Goal: Task Accomplishment & Management: Manage account settings

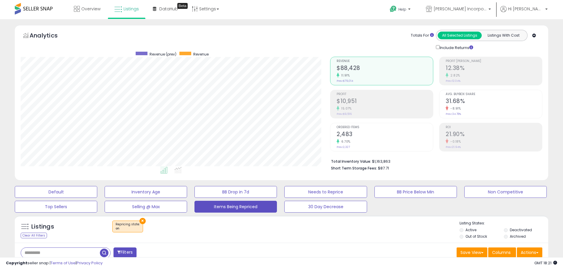
select select "**"
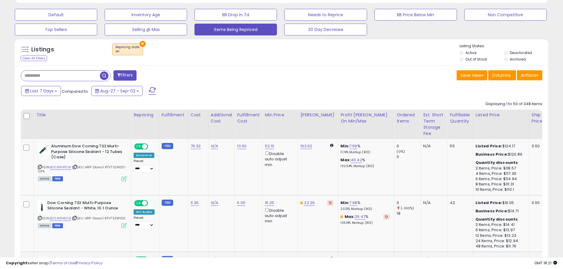
scroll to position [59, 0]
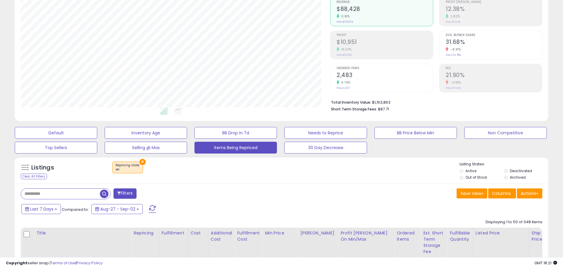
click at [83, 191] on input "text" at bounding box center [60, 194] width 79 height 10
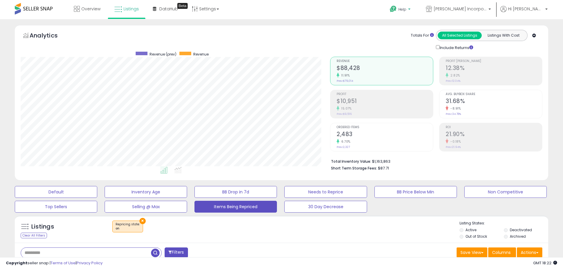
click at [412, 12] on p "Help" at bounding box center [400, 10] width 22 height 6
click at [422, 31] on link "Contact Support" at bounding box center [407, 32] width 32 height 6
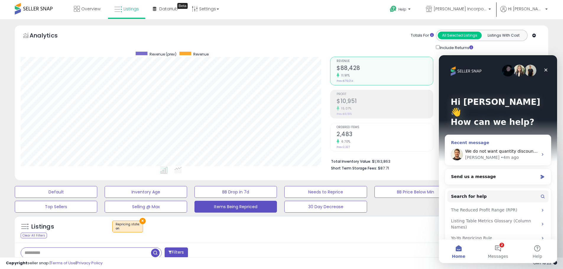
click at [500, 155] on div "• 4m ago" at bounding box center [509, 158] width 18 height 6
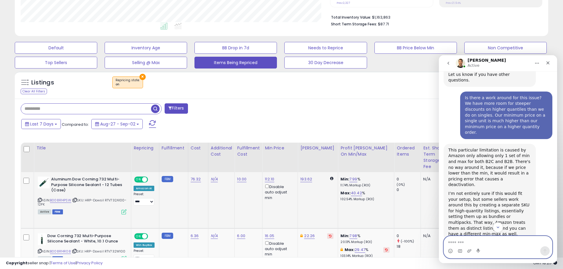
scroll to position [148, 0]
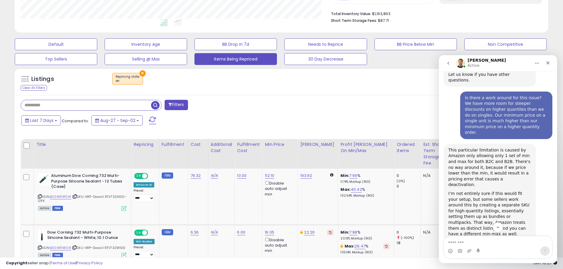
click at [61, 106] on input "text" at bounding box center [86, 105] width 130 height 10
type input "**********"
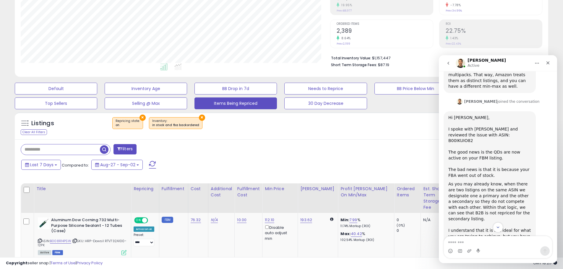
scroll to position [816, 0]
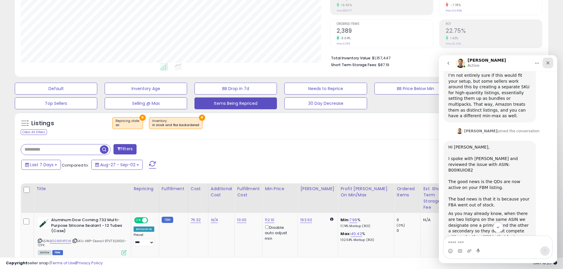
drag, startPoint x: 550, startPoint y: 61, endPoint x: 977, endPoint y: 121, distance: 431.7
click at [550, 61] on icon "Close" at bounding box center [547, 63] width 5 height 5
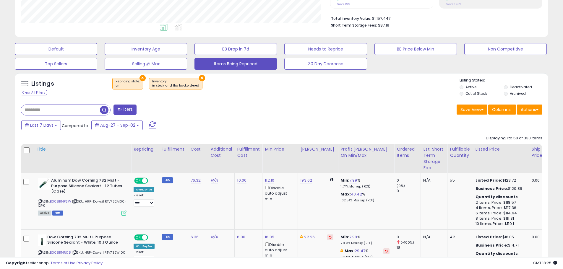
scroll to position [133, 0]
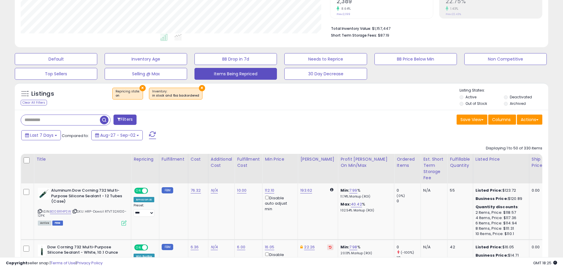
click at [72, 121] on input "text" at bounding box center [60, 120] width 79 height 10
click at [0, 0] on div "Retrieving listings data.." at bounding box center [0, 0] width 0 height 0
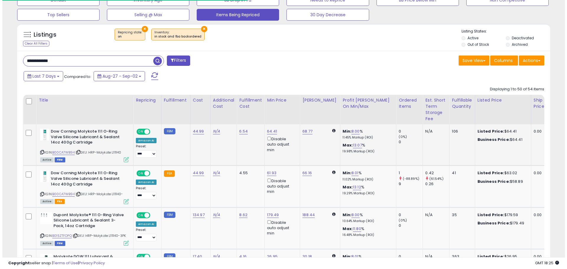
scroll to position [121, 309]
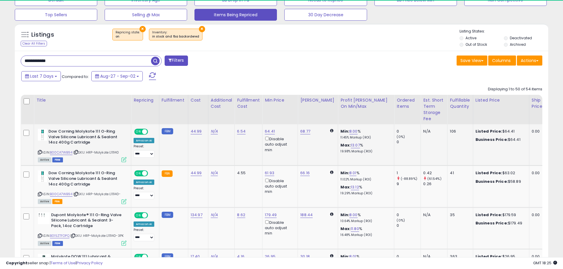
click at [123, 159] on icon at bounding box center [123, 159] width 5 height 5
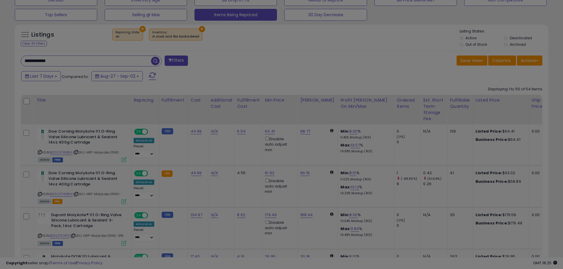
scroll to position [121, 312]
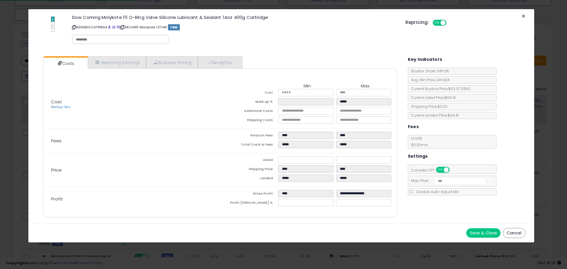
click at [524, 13] on span "×" at bounding box center [524, 16] width 4 height 9
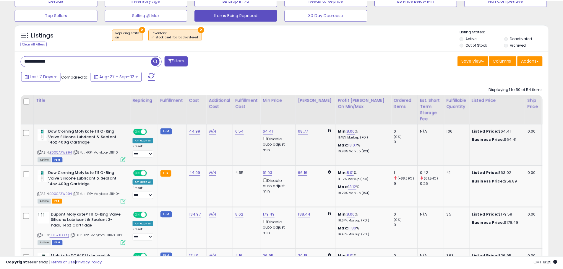
scroll to position [295320, 295131]
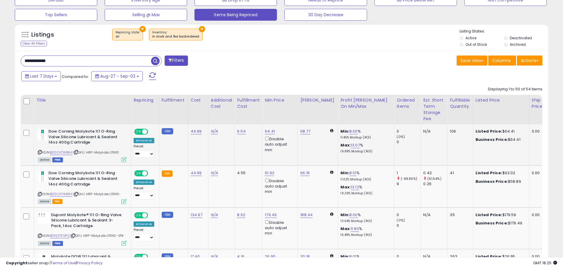
click at [77, 152] on icon at bounding box center [76, 152] width 4 height 3
click at [39, 152] on icon at bounding box center [40, 152] width 4 height 3
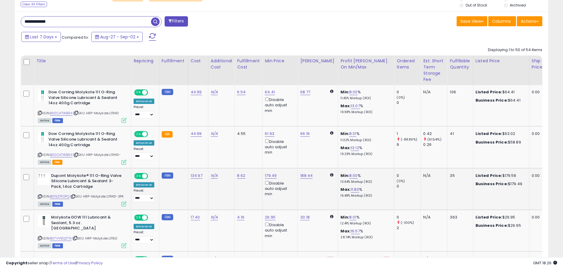
scroll to position [251, 0]
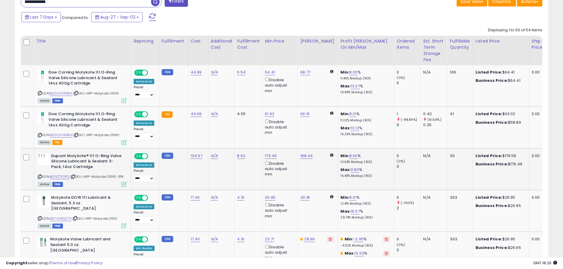
click at [40, 175] on icon at bounding box center [40, 176] width 4 height 3
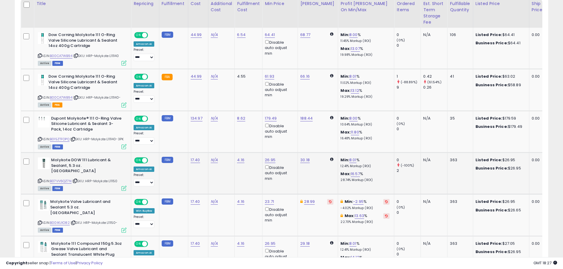
scroll to position [310, 0]
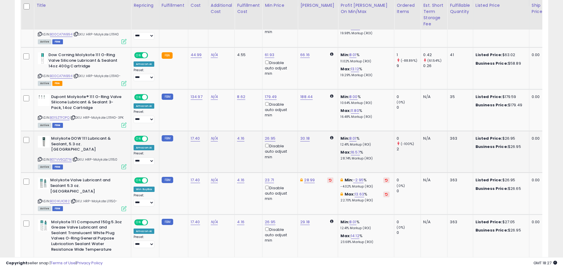
drag, startPoint x: 40, startPoint y: 154, endPoint x: 45, endPoint y: 148, distance: 7.2
click at [40, 158] on icon at bounding box center [40, 159] width 4 height 3
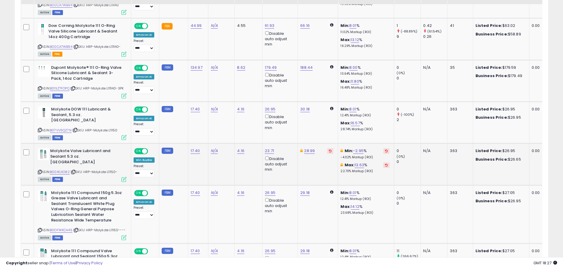
scroll to position [340, 0]
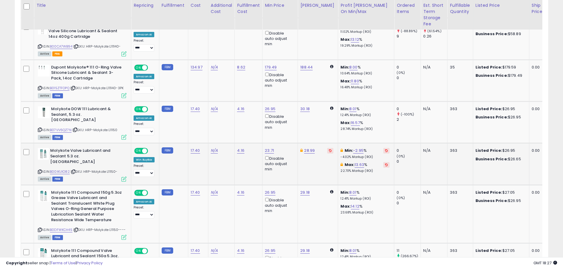
click at [73, 170] on icon at bounding box center [73, 171] width 4 height 3
click at [40, 170] on icon at bounding box center [40, 171] width 4 height 3
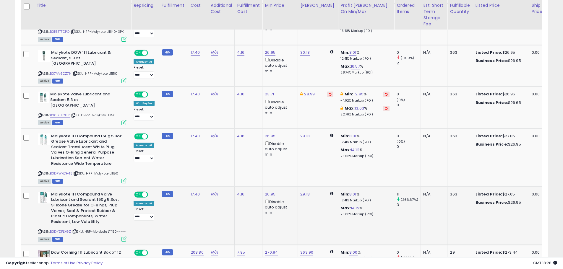
scroll to position [399, 0]
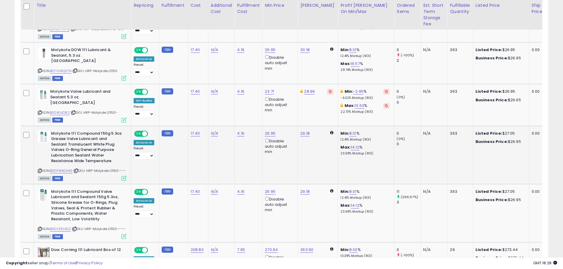
click at [40, 169] on icon at bounding box center [40, 170] width 4 height 3
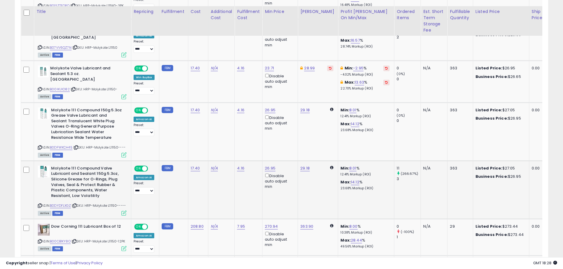
scroll to position [428, 0]
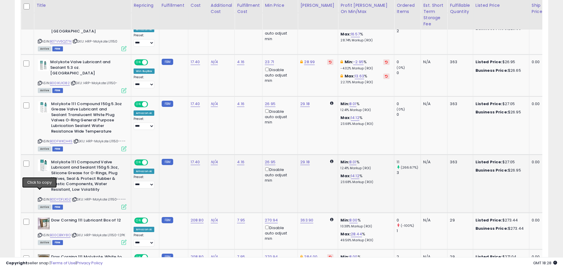
click at [40, 198] on icon at bounding box center [40, 199] width 4 height 3
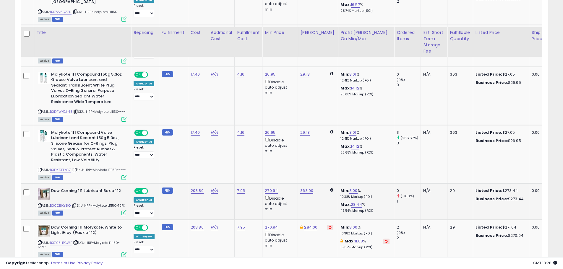
scroll to position [487, 0]
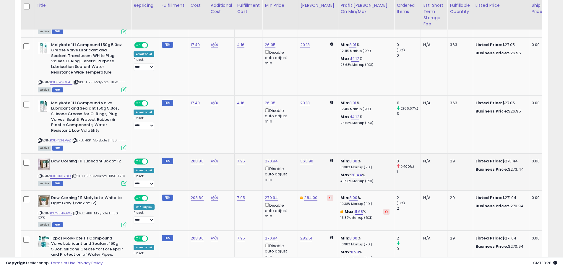
click at [40, 175] on icon at bounding box center [40, 176] width 4 height 3
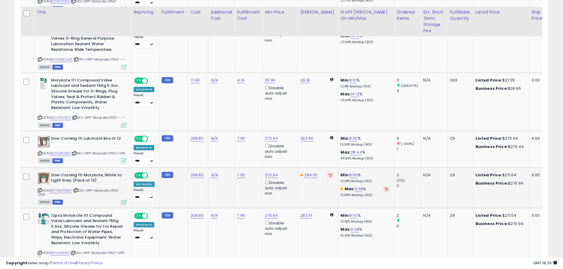
scroll to position [517, 0]
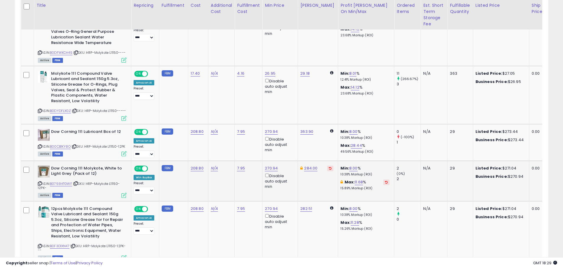
click at [40, 185] on icon at bounding box center [40, 183] width 4 height 3
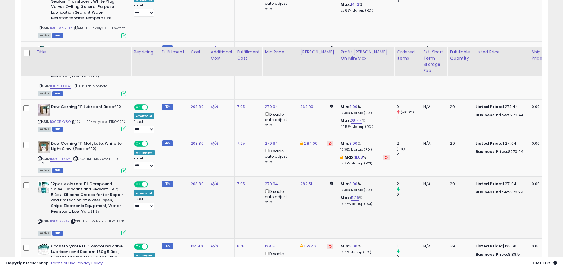
scroll to position [606, 0]
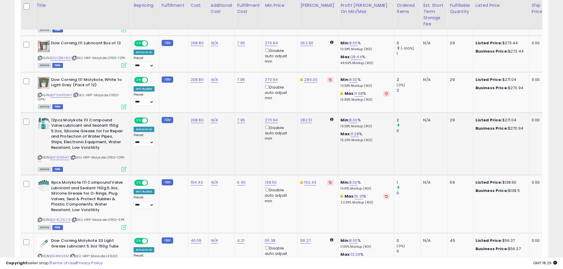
click at [39, 158] on icon at bounding box center [40, 157] width 4 height 3
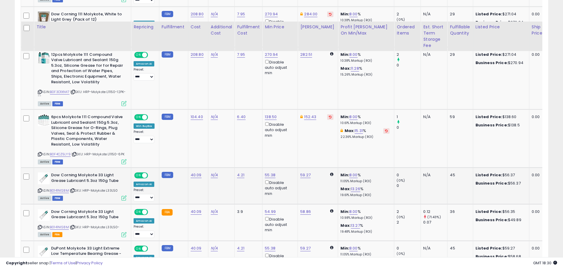
scroll to position [694, 0]
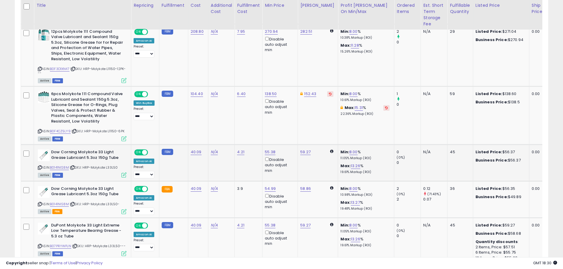
click at [39, 168] on icon at bounding box center [40, 167] width 4 height 3
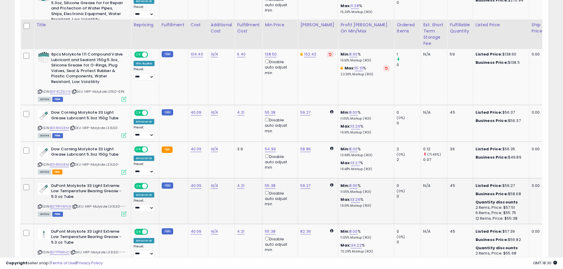
scroll to position [753, 0]
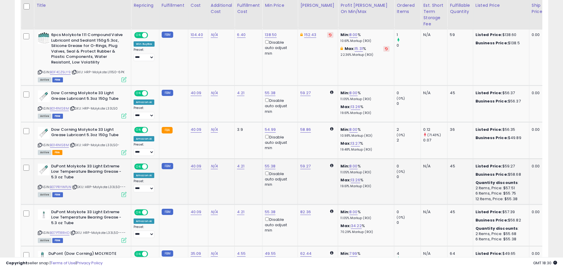
click at [37, 190] on div "DuPont Molykote 33 Light Extreme Low Temperature Bearing Grease - 5.3 oz Tube A…" at bounding box center [81, 180] width 90 height 33
click at [39, 189] on icon at bounding box center [40, 187] width 4 height 3
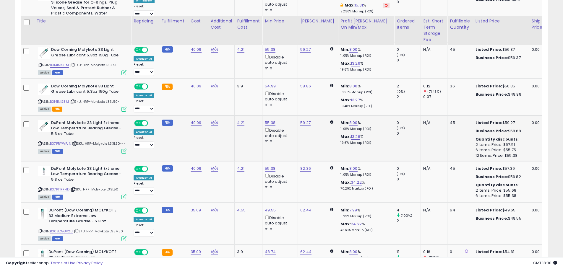
scroll to position [812, 0]
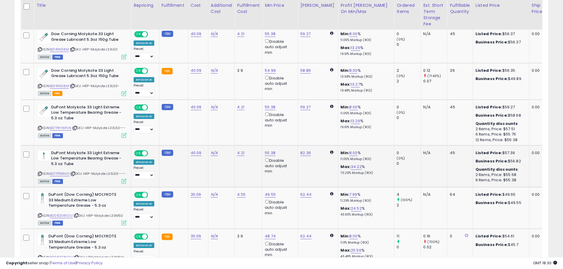
click at [39, 175] on icon at bounding box center [40, 173] width 4 height 3
click at [38, 174] on icon at bounding box center [40, 173] width 4 height 3
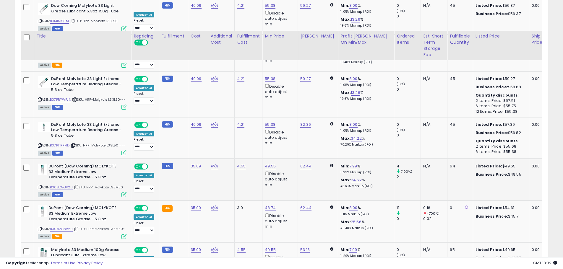
scroll to position [872, 0]
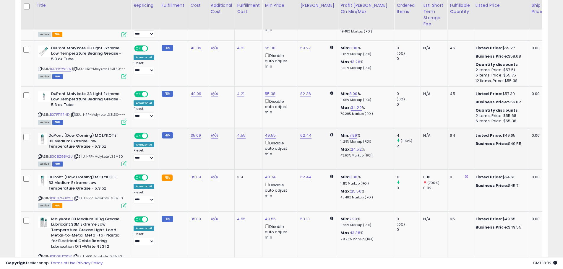
click at [40, 158] on icon at bounding box center [40, 156] width 4 height 3
click at [39, 200] on icon at bounding box center [40, 198] width 4 height 3
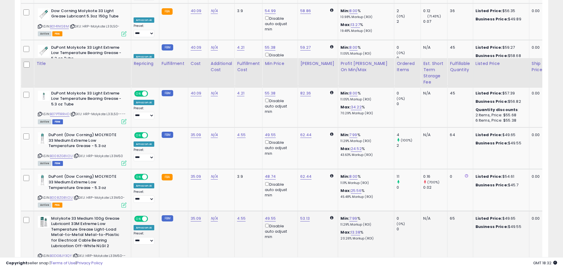
scroll to position [931, 0]
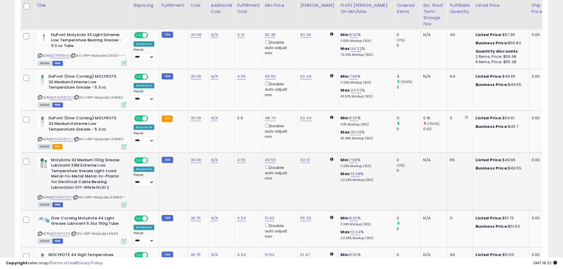
drag, startPoint x: 41, startPoint y: 203, endPoint x: 41, endPoint y: 197, distance: 5.4
click at [41, 199] on icon at bounding box center [40, 197] width 4 height 3
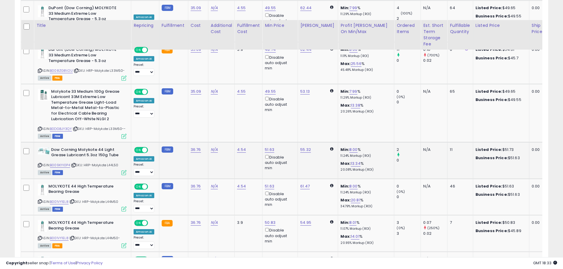
scroll to position [1019, 0]
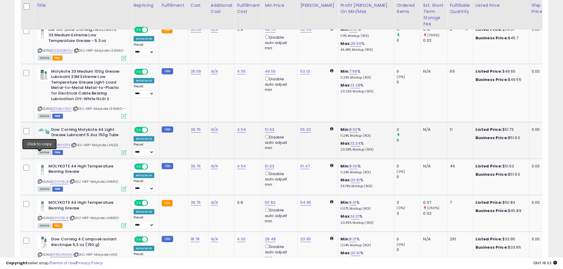
click at [39, 152] on div "ASIN: B009KYI0P4 | SKU: HRP-Molykote L44L50 Active FBM" at bounding box center [82, 140] width 89 height 27
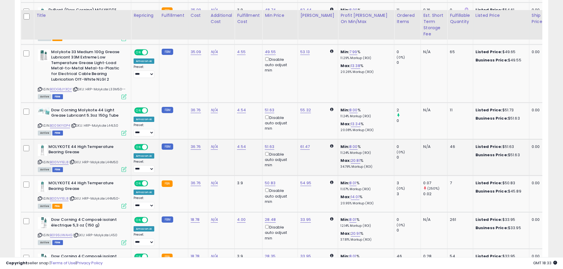
scroll to position [1049, 0]
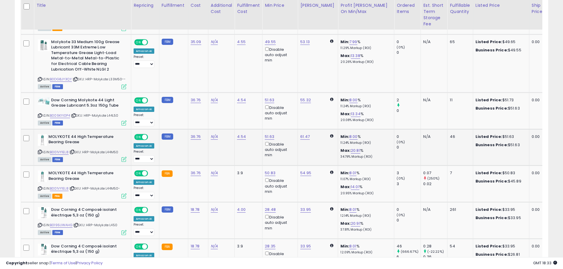
click at [40, 154] on icon at bounding box center [40, 151] width 4 height 3
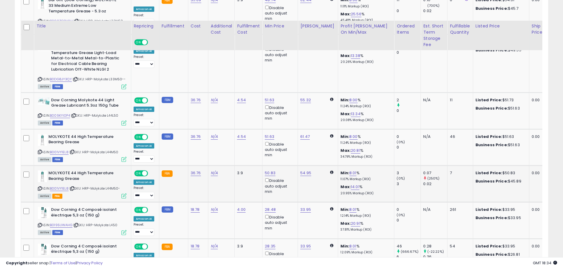
scroll to position [1108, 0]
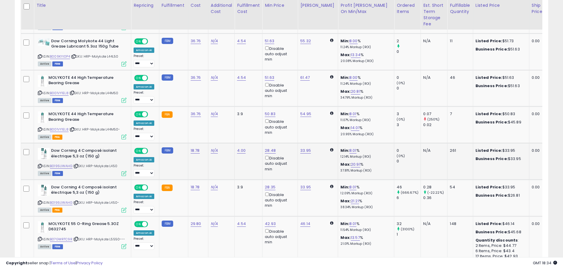
click at [40, 168] on icon at bounding box center [40, 166] width 4 height 3
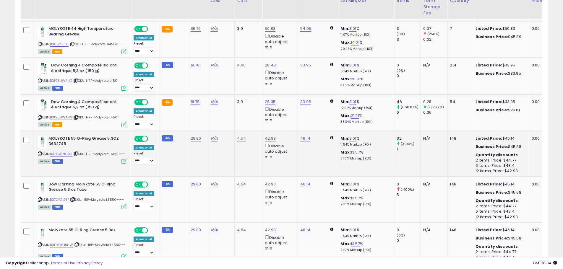
scroll to position [1197, 0]
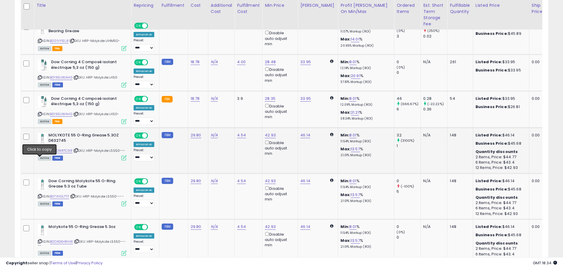
click at [40, 152] on icon at bounding box center [40, 150] width 4 height 3
click at [40, 198] on icon at bounding box center [40, 196] width 4 height 3
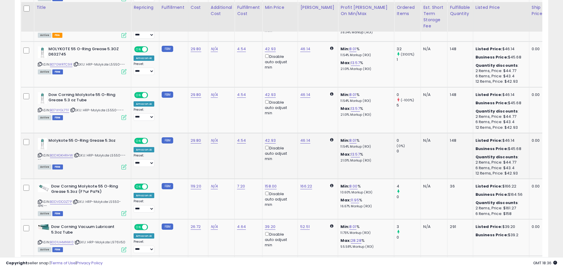
scroll to position [1285, 0]
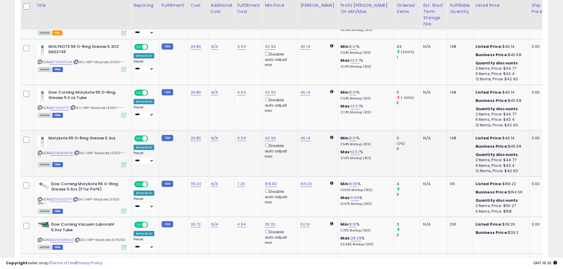
click at [39, 155] on icon at bounding box center [40, 152] width 4 height 3
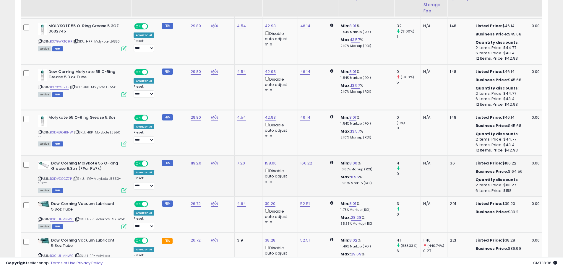
scroll to position [1315, 0]
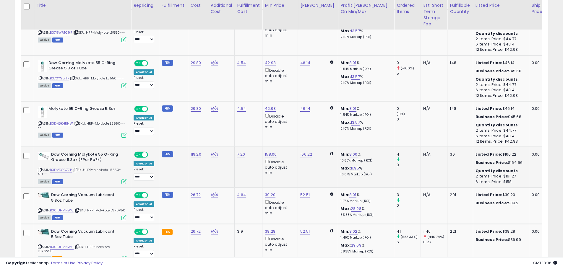
click at [39, 172] on icon at bounding box center [40, 169] width 4 height 3
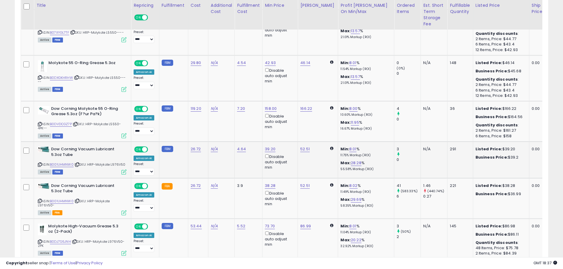
scroll to position [1374, 0]
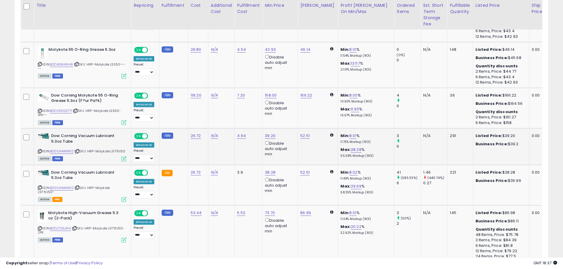
click at [40, 153] on icon at bounding box center [40, 151] width 4 height 3
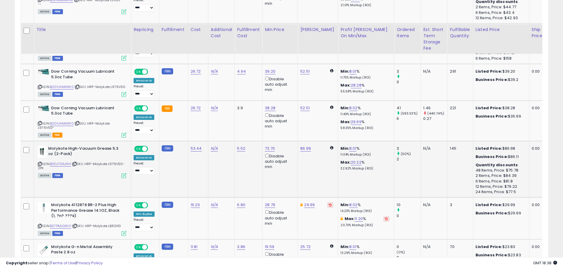
scroll to position [1462, 0]
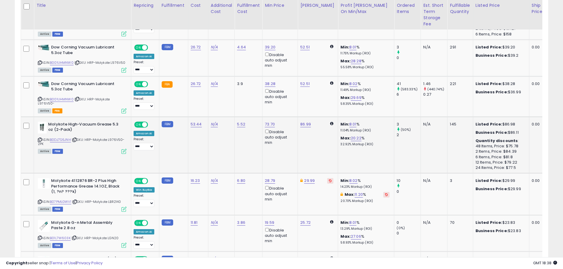
click at [40, 142] on icon at bounding box center [40, 139] width 4 height 3
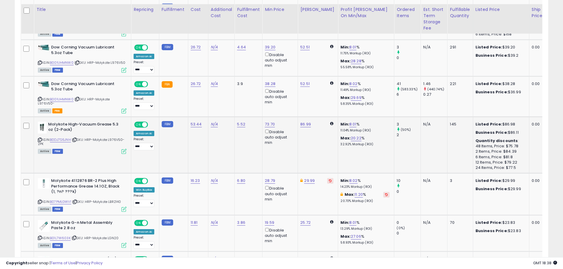
scroll to position [1492, 0]
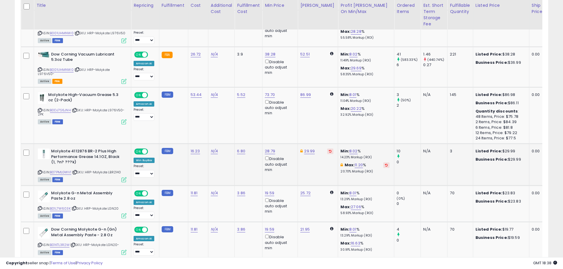
click at [39, 174] on icon at bounding box center [40, 172] width 4 height 3
click at [40, 210] on icon at bounding box center [40, 208] width 4 height 3
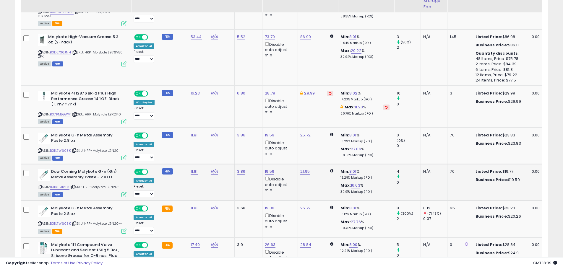
scroll to position [1551, 0]
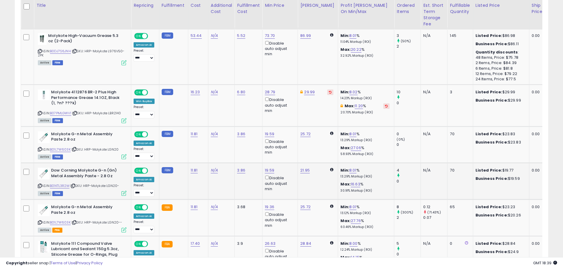
click at [40, 188] on icon at bounding box center [40, 185] width 4 height 3
click at [39, 188] on icon at bounding box center [40, 185] width 4 height 3
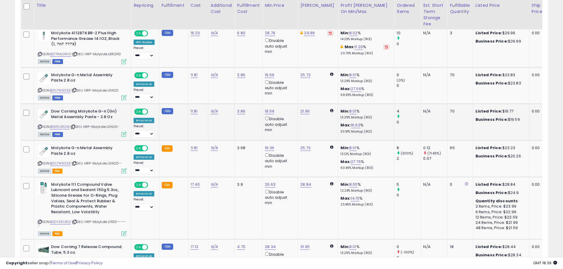
scroll to position [1640, 0]
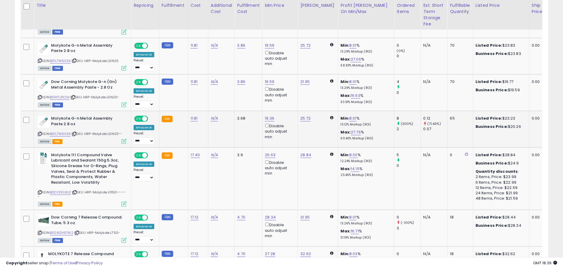
click at [40, 136] on icon at bounding box center [40, 133] width 4 height 3
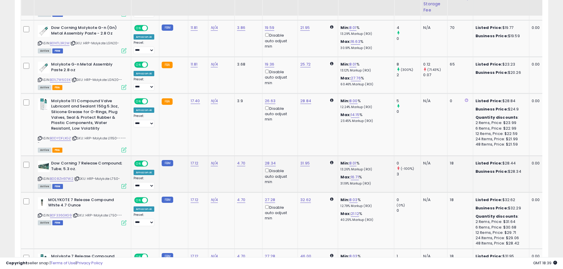
scroll to position [1699, 0]
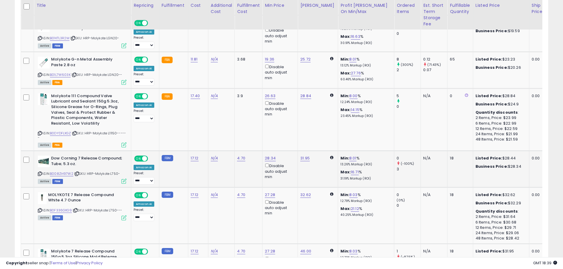
click at [39, 175] on icon at bounding box center [40, 173] width 4 height 3
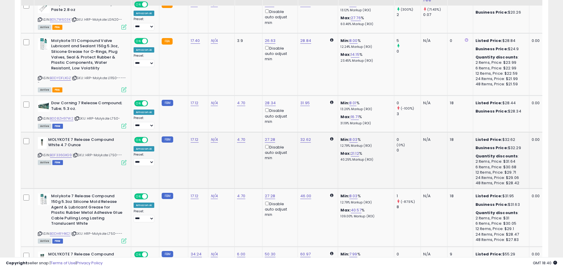
scroll to position [1758, 0]
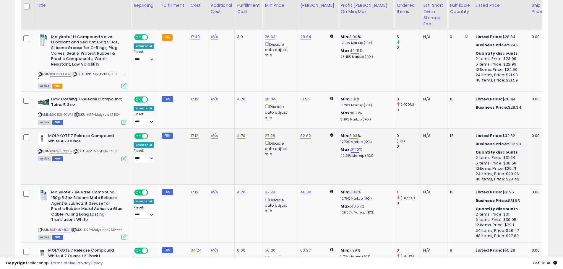
click at [39, 153] on icon at bounding box center [40, 151] width 4 height 3
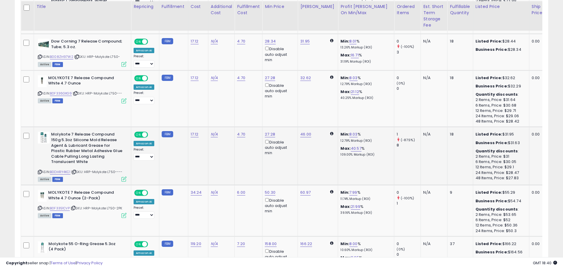
scroll to position [1817, 0]
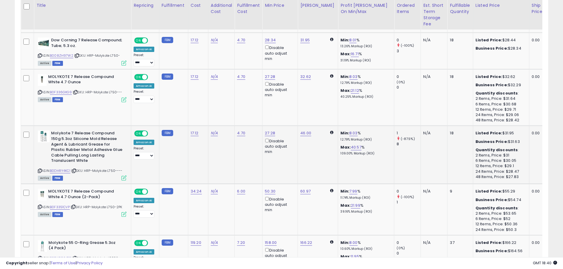
click at [40, 173] on icon at bounding box center [40, 170] width 4 height 3
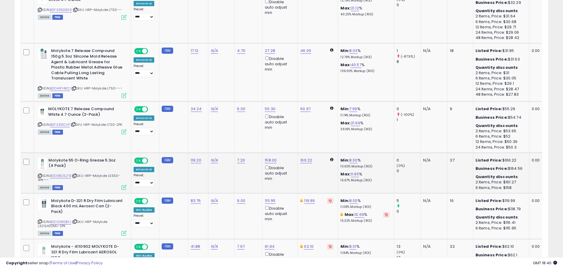
scroll to position [1906, 0]
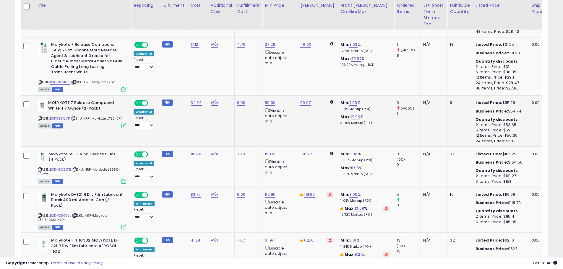
drag, startPoint x: 41, startPoint y: 178, endPoint x: 43, endPoint y: 141, distance: 36.7
click at [41, 171] on icon at bounding box center [40, 169] width 4 height 3
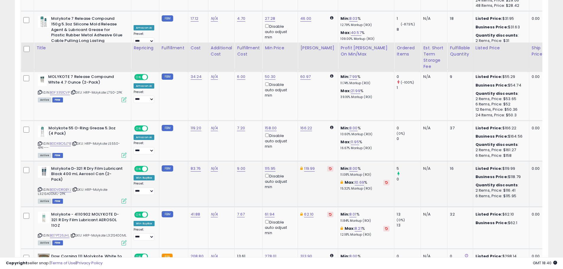
scroll to position [1994, 0]
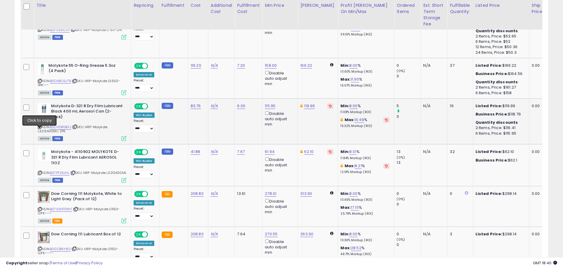
click at [39, 129] on icon at bounding box center [40, 126] width 4 height 3
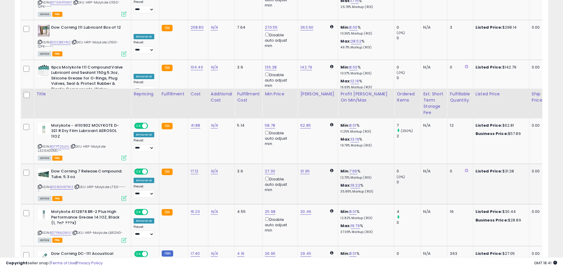
scroll to position [2290, 0]
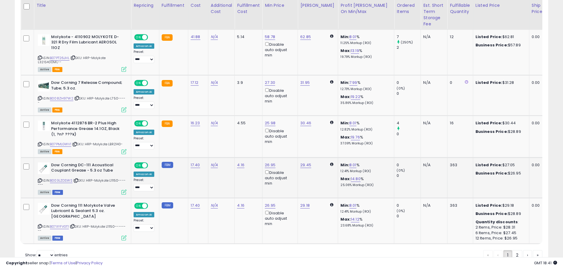
click at [40, 182] on icon at bounding box center [40, 180] width 4 height 3
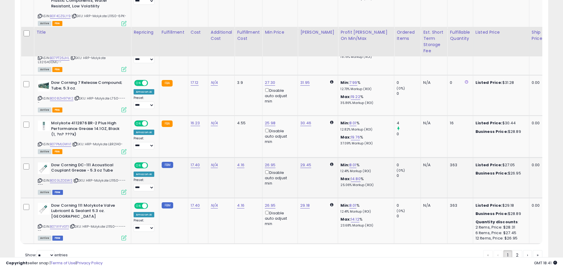
scroll to position [2319, 0]
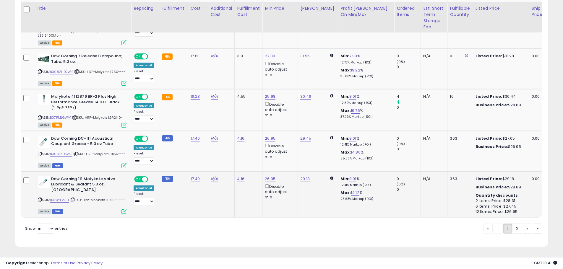
click at [39, 198] on icon at bounding box center [40, 199] width 4 height 3
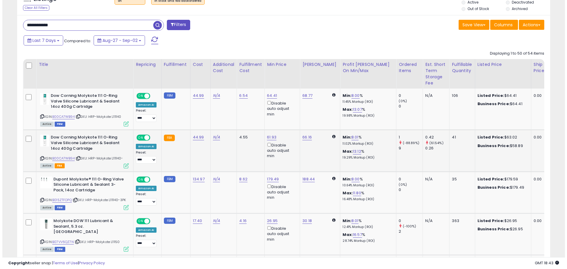
scroll to position [236, 0]
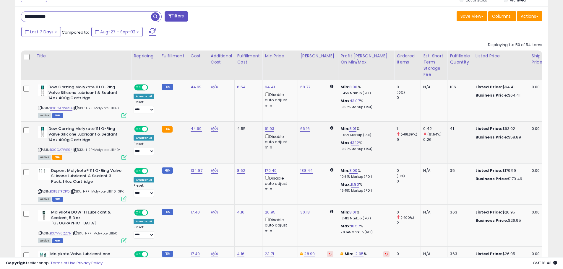
click at [38, 150] on icon at bounding box center [40, 149] width 4 height 3
click at [126, 116] on icon at bounding box center [123, 115] width 5 height 5
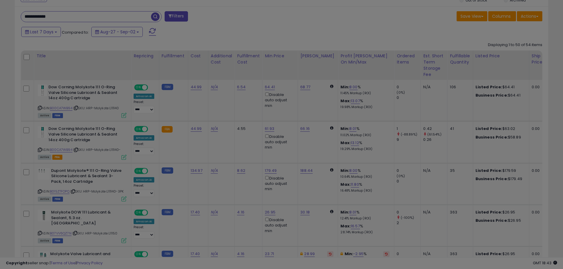
scroll to position [121, 312]
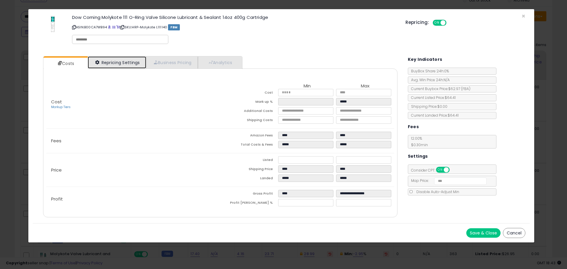
click at [113, 68] on link "Repricing Settings" at bounding box center [117, 62] width 58 height 12
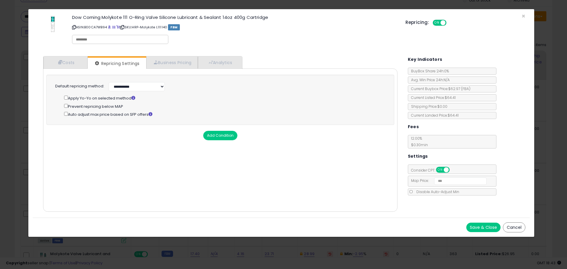
click at [523, 19] on div "Repricing: ON OFF" at bounding box center [466, 22] width 120 height 9
click at [525, 18] on div "Repricing: ON OFF" at bounding box center [466, 22] width 120 height 9
click at [525, 15] on span "×" at bounding box center [524, 16] width 4 height 9
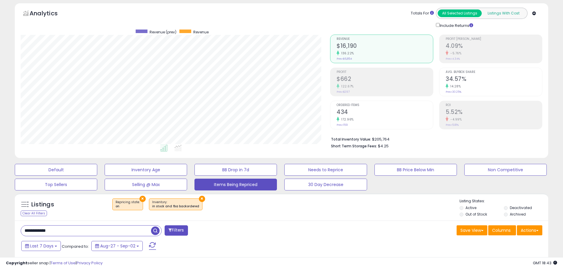
scroll to position [0, 0]
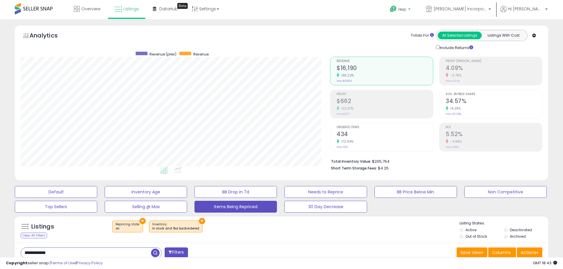
click at [397, 8] on icon at bounding box center [392, 8] width 7 height 7
click at [422, 32] on link "Contact Support" at bounding box center [407, 32] width 32 height 6
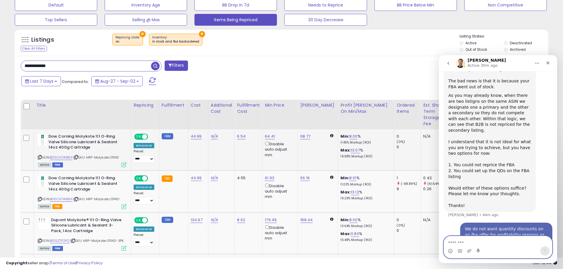
scroll to position [207, 0]
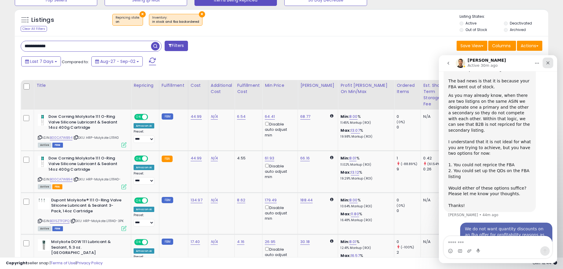
drag, startPoint x: 550, startPoint y: 61, endPoint x: 771, endPoint y: 78, distance: 221.7
click at [550, 61] on icon "Close" at bounding box center [547, 63] width 5 height 5
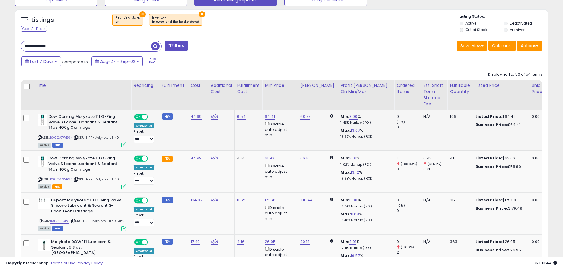
click at [122, 145] on icon at bounding box center [123, 144] width 5 height 5
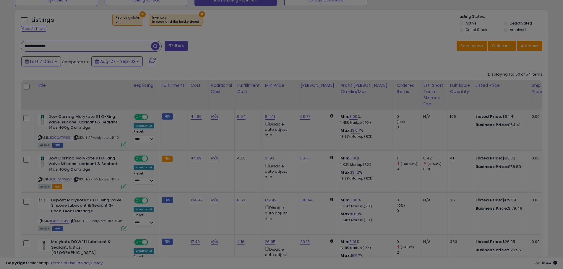
scroll to position [121, 312]
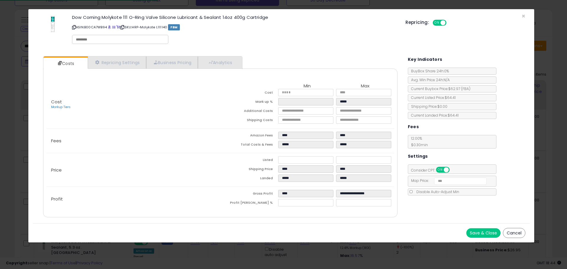
click at [521, 235] on button "Cancel" at bounding box center [514, 233] width 22 height 10
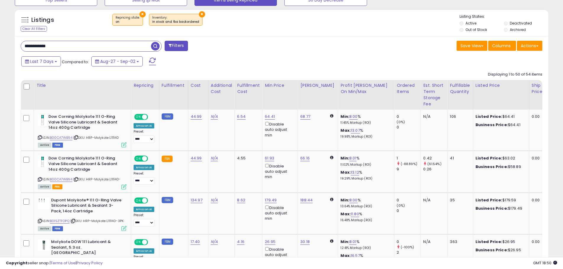
scroll to position [295320, 295131]
drag, startPoint x: 73, startPoint y: 45, endPoint x: 0, endPoint y: 34, distance: 73.5
paste input "text"
type input "**********"
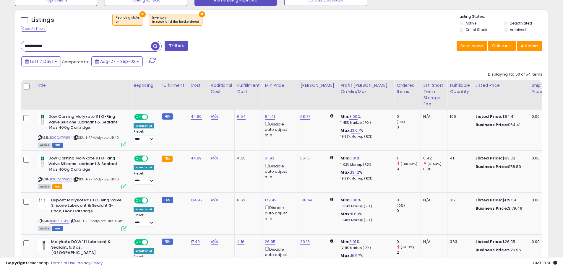
click at [155, 44] on span "button" at bounding box center [155, 46] width 9 height 9
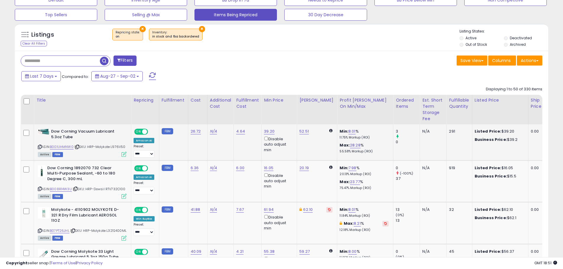
scroll to position [121, 309]
click at [74, 59] on input "text" at bounding box center [60, 61] width 79 height 10
paste input "**********"
type input "**********"
click at [156, 60] on span "button" at bounding box center [155, 61] width 9 height 9
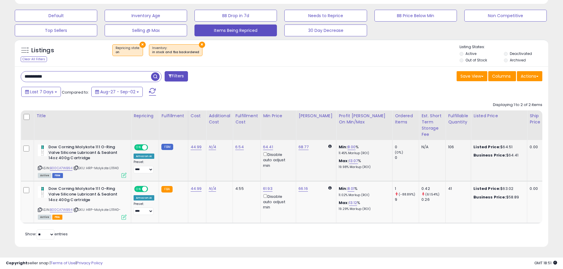
click at [123, 173] on icon at bounding box center [123, 175] width 5 height 5
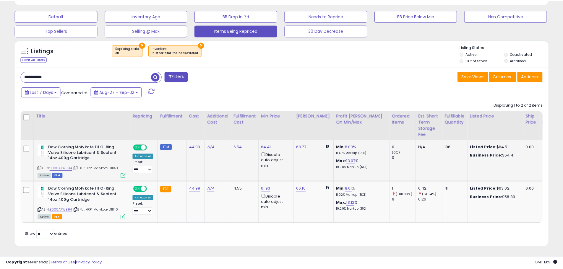
scroll to position [121, 312]
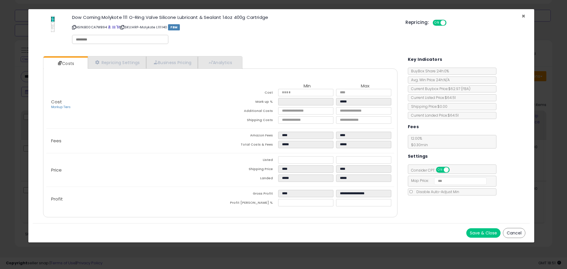
click at [523, 15] on span "×" at bounding box center [524, 16] width 4 height 9
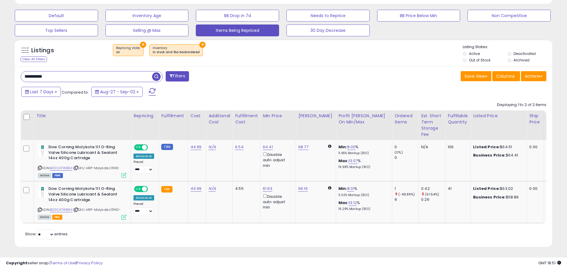
scroll to position [295320, 295131]
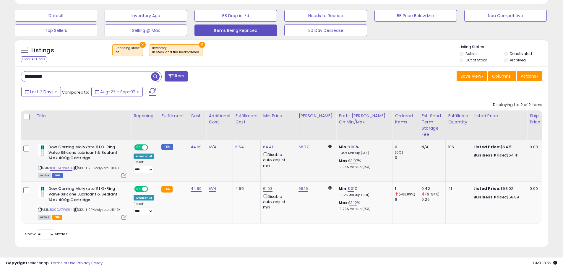
click at [125, 173] on icon at bounding box center [123, 175] width 5 height 5
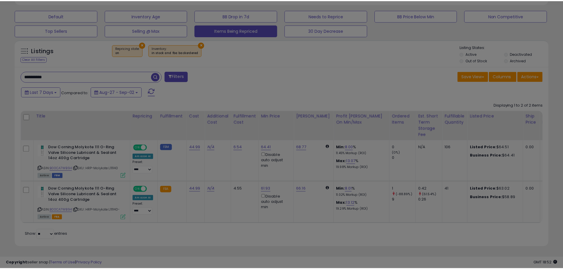
scroll to position [121, 312]
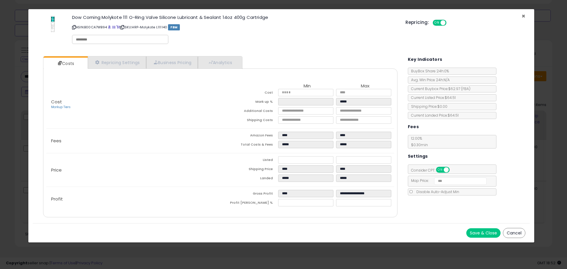
click at [523, 14] on span "×" at bounding box center [524, 16] width 4 height 9
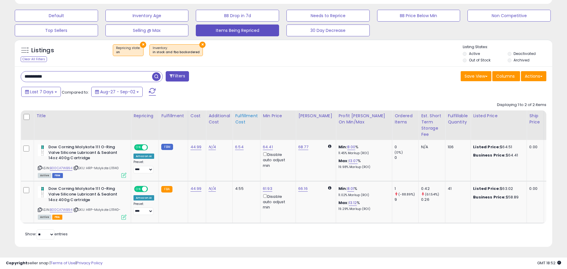
scroll to position [295320, 295131]
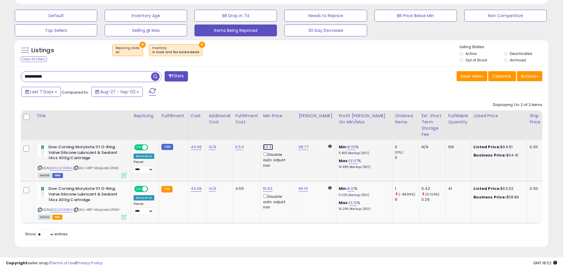
click at [265, 144] on link "64.41" at bounding box center [268, 147] width 10 height 6
drag, startPoint x: 246, startPoint y: 124, endPoint x: 214, endPoint y: 121, distance: 32.0
click at [214, 121] on table "Title Repricing" at bounding box center [440, 166] width 838 height 113
type input "*****"
click at [285, 124] on icon "submit" at bounding box center [283, 126] width 4 height 4
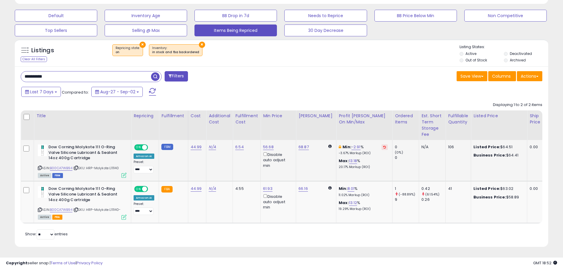
click at [125, 173] on icon at bounding box center [123, 175] width 5 height 5
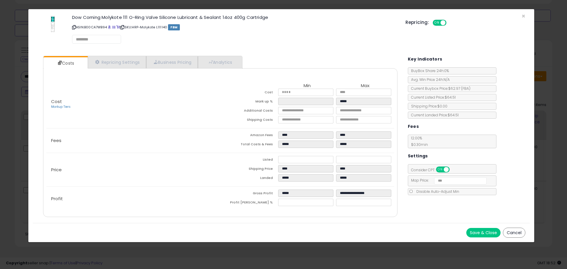
select select "*********"
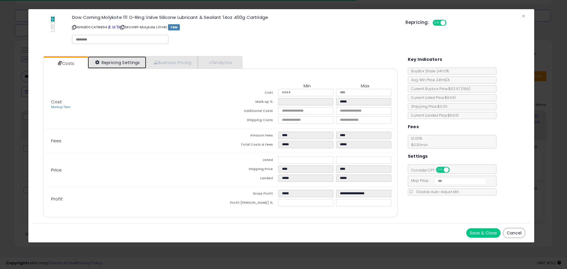
click at [122, 62] on link "Repricing Settings" at bounding box center [117, 62] width 58 height 12
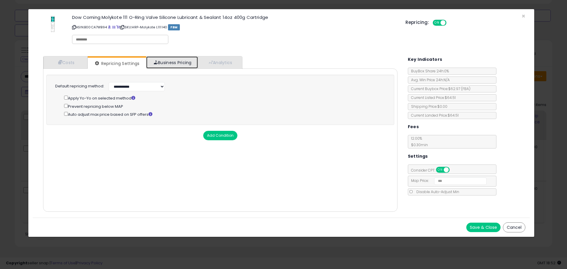
click at [174, 64] on link "Business Pricing" at bounding box center [172, 62] width 52 height 12
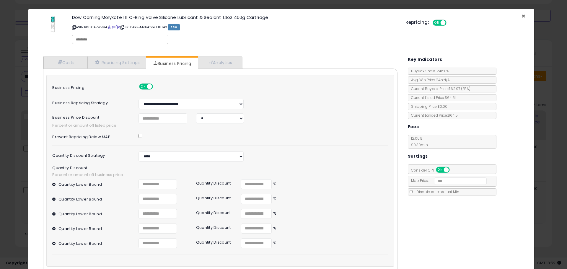
click at [522, 16] on span "×" at bounding box center [524, 16] width 4 height 9
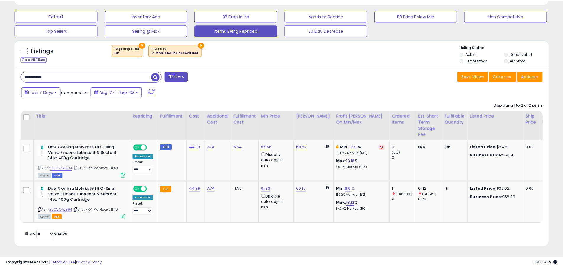
scroll to position [295320, 295131]
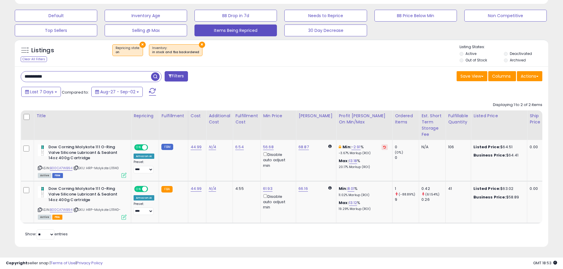
drag, startPoint x: 59, startPoint y: 69, endPoint x: 0, endPoint y: 61, distance: 59.4
click at [0, 64] on div "**********" at bounding box center [281, 56] width 563 height 426
paste input "text"
type input "**********"
click at [157, 75] on span "button" at bounding box center [155, 76] width 9 height 9
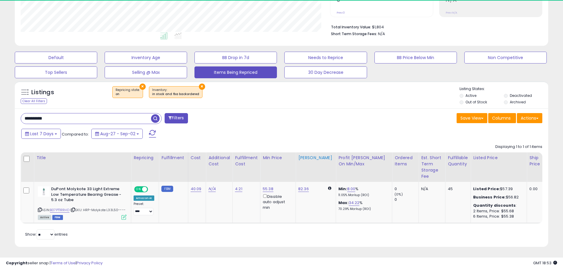
scroll to position [121, 309]
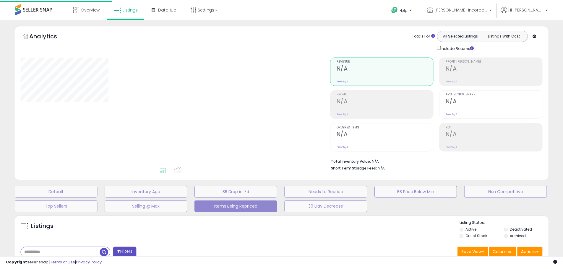
scroll to position [97, 0]
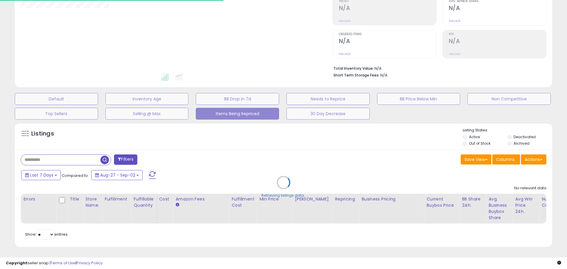
type input "**********"
select select "**"
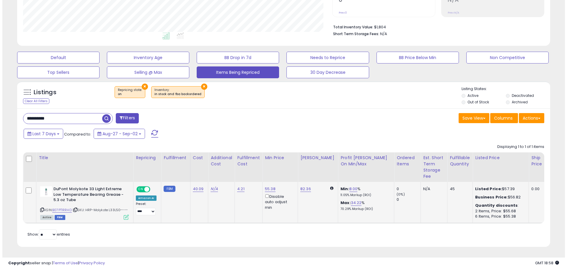
scroll to position [121, 309]
click at [272, 186] on div "55.38 Disable auto adjust min" at bounding box center [277, 198] width 28 height 24
click at [268, 186] on link "55.38" at bounding box center [268, 189] width 11 height 6
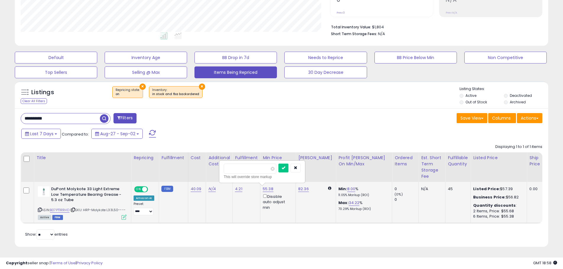
drag, startPoint x: 238, startPoint y: 159, endPoint x: 224, endPoint y: 160, distance: 14.2
click at [224, 164] on input "*****" at bounding box center [250, 169] width 53 height 10
type input "*****"
click at [285, 166] on icon "submit" at bounding box center [284, 168] width 4 height 4
click at [123, 209] on div "ASIN: B07PT1RRHD | SKU: HRP-Molykote L33L50---- Active FBM" at bounding box center [82, 202] width 89 height 33
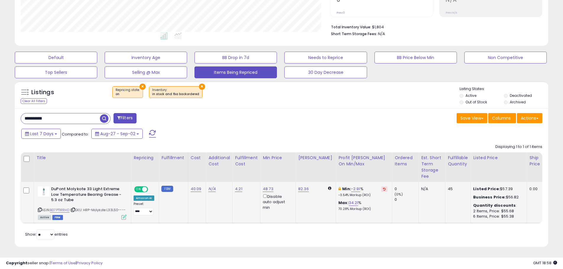
click at [123, 215] on icon at bounding box center [123, 217] width 5 height 5
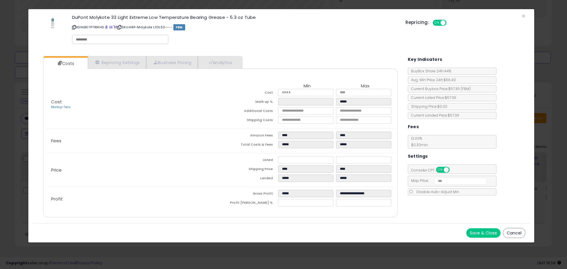
click at [510, 230] on button "Cancel" at bounding box center [514, 233] width 22 height 10
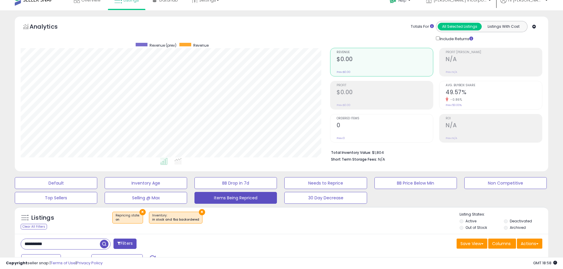
scroll to position [0, 0]
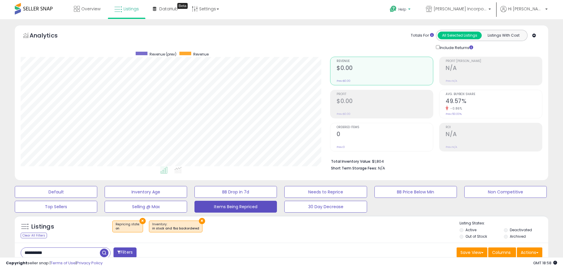
click at [416, 5] on link "Help" at bounding box center [400, 10] width 31 height 18
click at [422, 32] on link "Contact Support" at bounding box center [407, 32] width 32 height 6
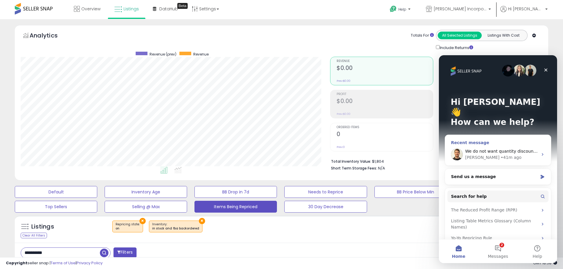
click at [500, 155] on div "• 41m ago" at bounding box center [510, 158] width 21 height 6
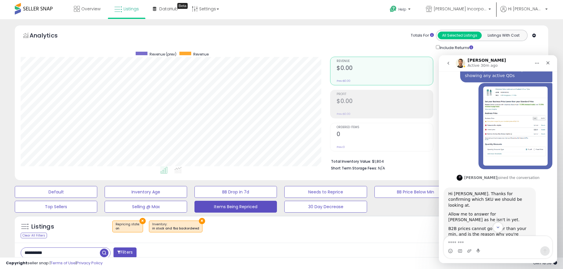
scroll to position [491, 0]
click at [551, 61] on div "Close" at bounding box center [547, 63] width 11 height 11
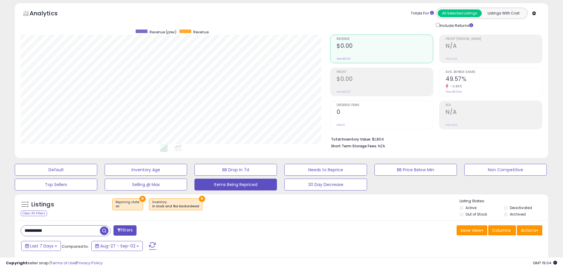
scroll to position [89, 0]
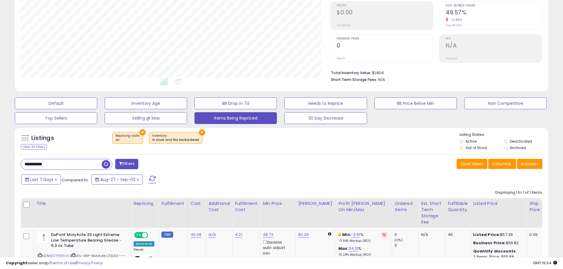
drag, startPoint x: 52, startPoint y: 160, endPoint x: 2, endPoint y: 155, distance: 50.8
click at [2, 155] on div "**********" at bounding box center [281, 123] width 563 height 384
paste input "text"
type input "**********"
click at [156, 161] on span "button" at bounding box center [155, 164] width 9 height 9
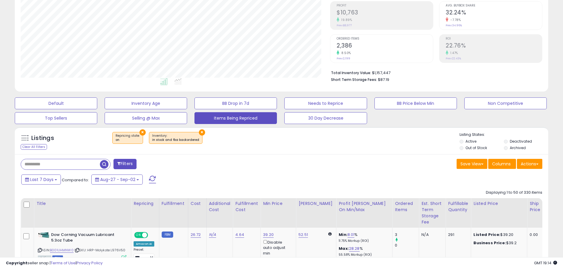
scroll to position [121, 309]
click at [73, 160] on input "text" at bounding box center [60, 164] width 79 height 10
paste input "**********"
type input "**********"
click at [154, 165] on span "button" at bounding box center [155, 164] width 9 height 9
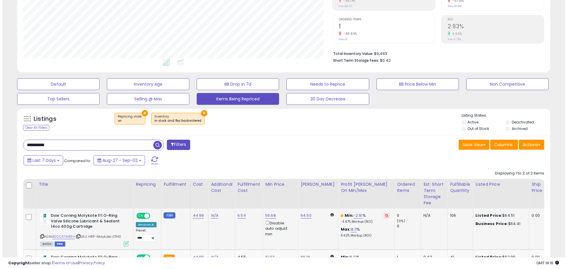
scroll to position [181, 0]
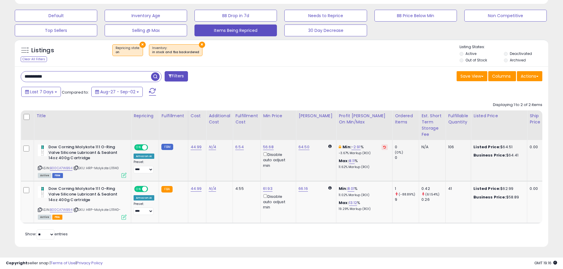
click at [125, 173] on icon at bounding box center [123, 175] width 5 height 5
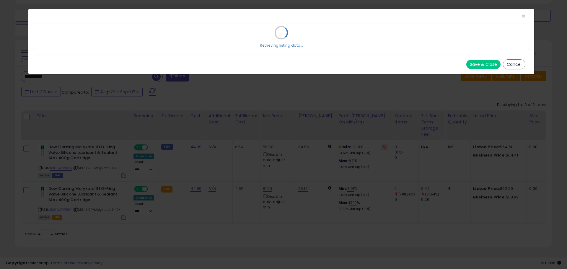
select select "*****"
select select "*******"
select select "*****"
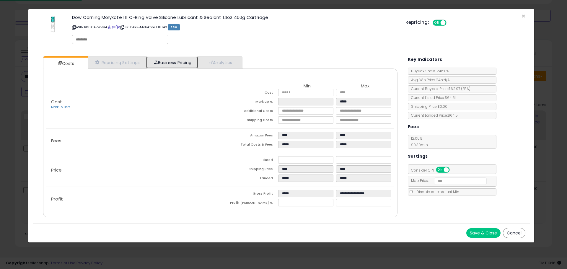
click at [164, 65] on link "Business Pricing" at bounding box center [172, 62] width 52 height 12
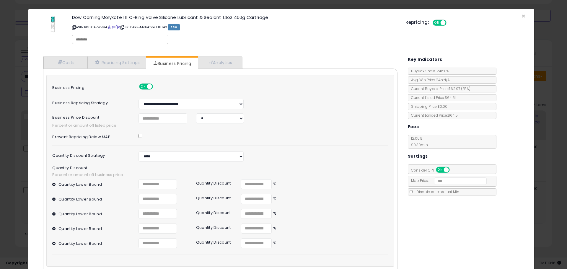
click at [53, 245] on button at bounding box center [54, 243] width 5 height 4
click at [52, 229] on button at bounding box center [54, 229] width 5 height 4
click at [53, 228] on button at bounding box center [54, 229] width 5 height 4
click at [54, 229] on button at bounding box center [54, 229] width 5 height 4
click at [59, 228] on button at bounding box center [60, 229] width 5 height 4
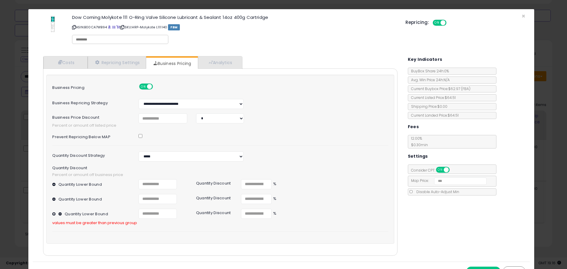
click at [58, 214] on button at bounding box center [60, 214] width 5 height 4
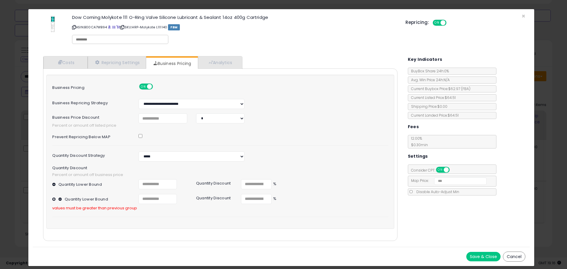
click at [60, 199] on button at bounding box center [60, 199] width 5 height 4
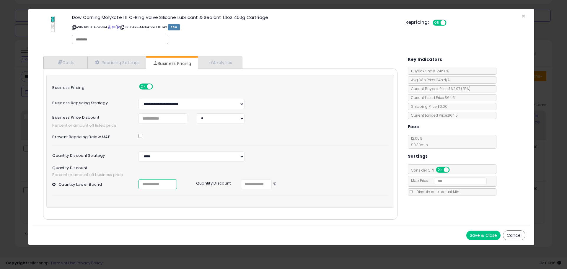
drag, startPoint x: 157, startPoint y: 183, endPoint x: 103, endPoint y: 168, distance: 56.0
click at [116, 172] on div "**********" at bounding box center [220, 138] width 336 height 115
type input "*"
drag, startPoint x: 255, startPoint y: 180, endPoint x: 182, endPoint y: 172, distance: 73.4
click at [186, 173] on div "**********" at bounding box center [220, 138] width 336 height 115
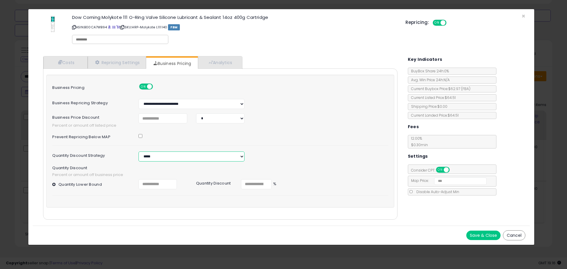
click at [169, 157] on select "*** *****" at bounding box center [192, 157] width 106 height 10
select select "***"
click at [139, 152] on select "*** *****" at bounding box center [192, 157] width 106 height 10
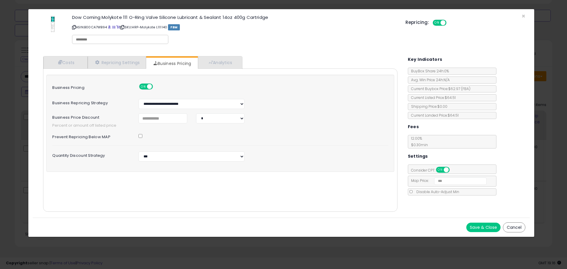
click at [490, 225] on button "Save & Close" at bounding box center [484, 227] width 34 height 9
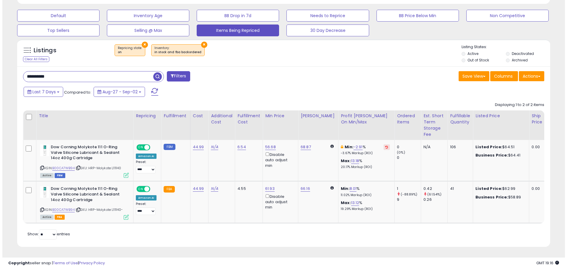
scroll to position [295320, 295131]
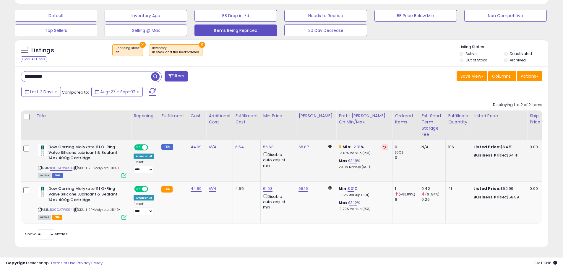
drag, startPoint x: 118, startPoint y: 169, endPoint x: 121, endPoint y: 170, distance: 3.4
click at [120, 173] on div "Active FBM" at bounding box center [82, 175] width 89 height 4
click at [122, 173] on icon at bounding box center [123, 175] width 5 height 5
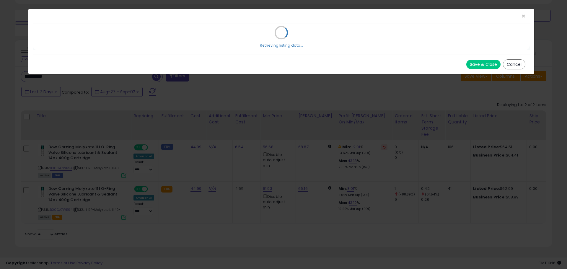
select select "*****"
select select "*******"
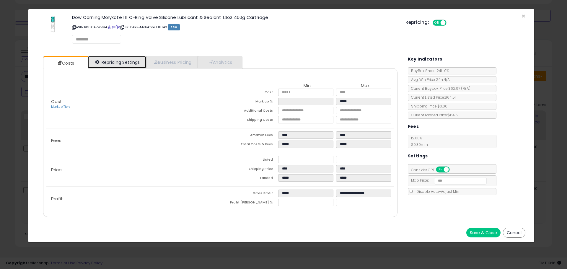
click at [121, 63] on link "Repricing Settings" at bounding box center [117, 62] width 58 height 12
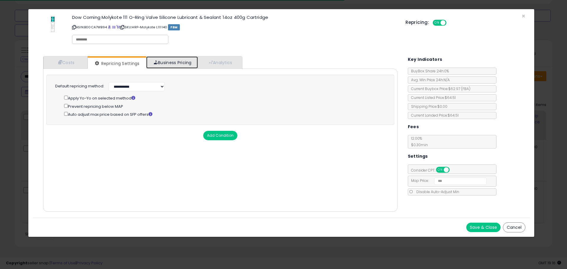
click at [167, 63] on link "Business Pricing" at bounding box center [172, 62] width 52 height 12
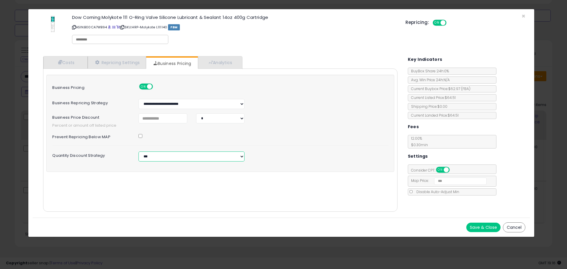
click at [168, 161] on select "*** *****" at bounding box center [192, 157] width 106 height 10
select select "*****"
click at [139, 152] on select "*** *****" at bounding box center [192, 157] width 106 height 10
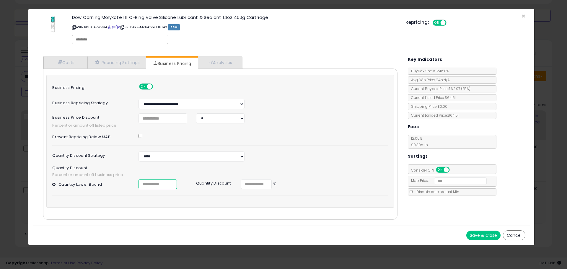
drag, startPoint x: 154, startPoint y: 185, endPoint x: 108, endPoint y: 174, distance: 47.1
click at [111, 174] on div "**********" at bounding box center [220, 138] width 336 height 115
type input "*"
click at [52, 185] on div "Quantity Lower Bound" at bounding box center [91, 182] width 86 height 7
click at [53, 184] on button at bounding box center [54, 184] width 5 height 4
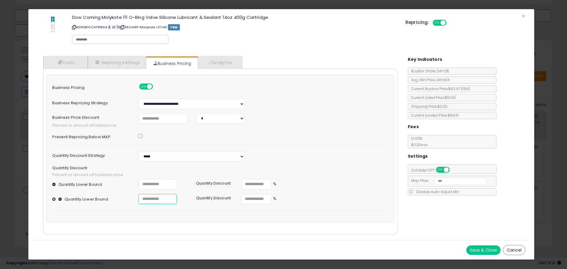
click at [163, 200] on input "number" at bounding box center [158, 199] width 38 height 10
type input "*"
drag, startPoint x: 152, startPoint y: 198, endPoint x: 147, endPoint y: 198, distance: 4.4
click at [146, 198] on input "*" at bounding box center [158, 199] width 38 height 10
drag, startPoint x: 256, startPoint y: 199, endPoint x: 227, endPoint y: 193, distance: 29.3
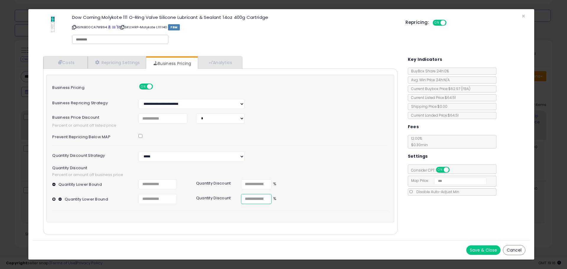
click at [227, 193] on div "Quantity Lower Bound * Quantity Discount * % Quantity Lower Bound * Quantity Di…" at bounding box center [220, 194] width 336 height 31
type input "*"
click at [54, 198] on button at bounding box center [54, 199] width 5 height 4
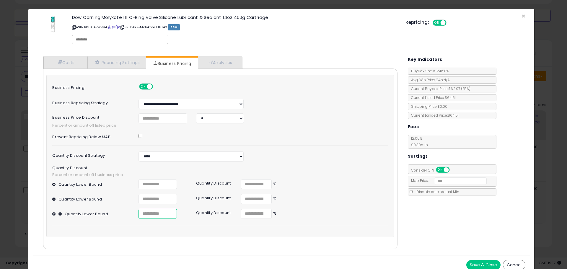
click at [153, 215] on input "number" at bounding box center [158, 214] width 38 height 10
type input "**"
click at [263, 213] on input "*" at bounding box center [256, 214] width 31 height 10
drag, startPoint x: 252, startPoint y: 214, endPoint x: 238, endPoint y: 214, distance: 13.6
click at [238, 214] on div "* %" at bounding box center [259, 214] width 44 height 10
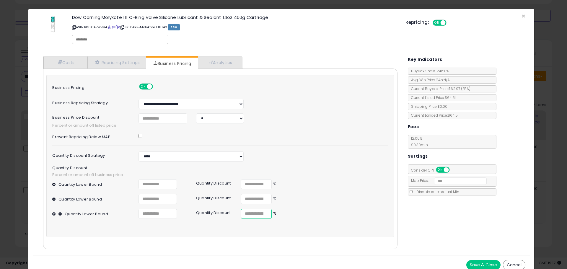
type input "*"
click at [53, 214] on button at bounding box center [54, 214] width 5 height 4
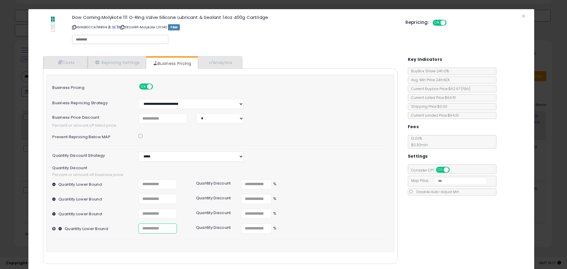
click at [148, 227] on input "number" at bounding box center [158, 229] width 38 height 10
type input "**"
click at [258, 229] on input "number" at bounding box center [256, 229] width 31 height 10
type input "**"
click at [54, 229] on button at bounding box center [54, 229] width 5 height 4
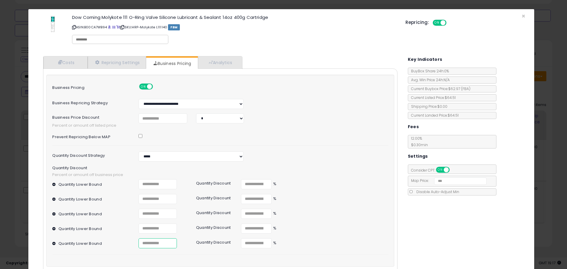
click at [147, 245] on input "number" at bounding box center [158, 243] width 38 height 10
type input "**"
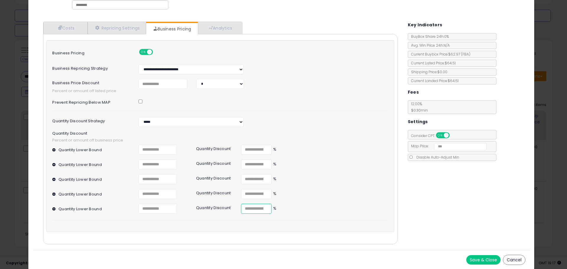
scroll to position [35, 0]
type input "**"
click at [356, 207] on div "Quantity Lower Bound ** Quantity Discount ** %" at bounding box center [220, 209] width 345 height 10
click at [477, 260] on button "Save & Close" at bounding box center [484, 259] width 34 height 9
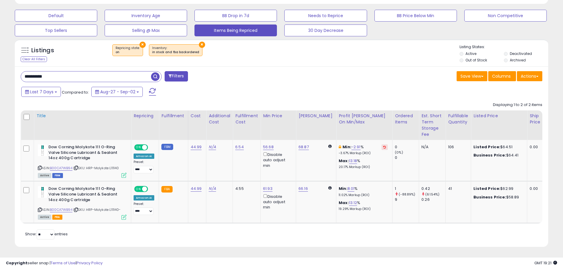
scroll to position [957, 0]
click at [40, 166] on icon at bounding box center [40, 167] width 4 height 3
drag, startPoint x: 65, startPoint y: 75, endPoint x: 0, endPoint y: 72, distance: 65.1
click at [0, 72] on div "**********" at bounding box center [281, 56] width 563 height 426
click at [157, 72] on span "button" at bounding box center [155, 76] width 9 height 9
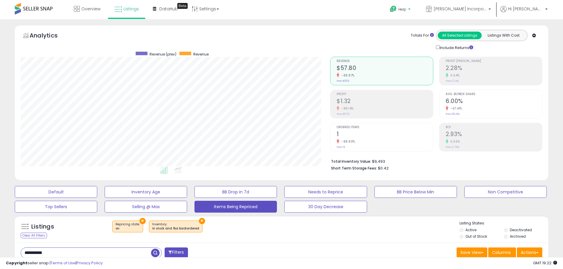
click at [406, 9] on span "Help" at bounding box center [402, 9] width 8 height 5
click at [422, 30] on link "Contact Support" at bounding box center [407, 32] width 32 height 6
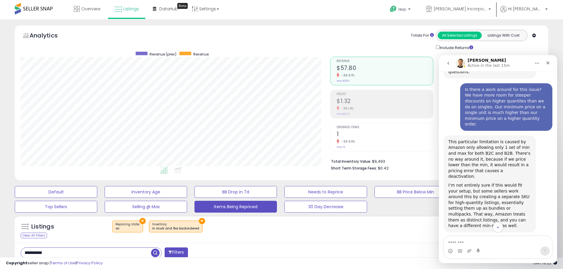
scroll to position [721, 0]
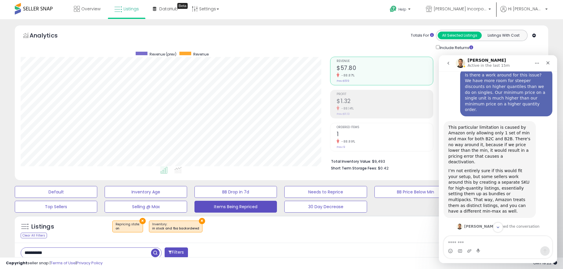
click at [477, 246] on div "I spoke with Mel and reviewed the issue with ASIN: B00IKUIO82 ​" at bounding box center [489, 260] width 83 height 29
copy div "B00IKUIO82"
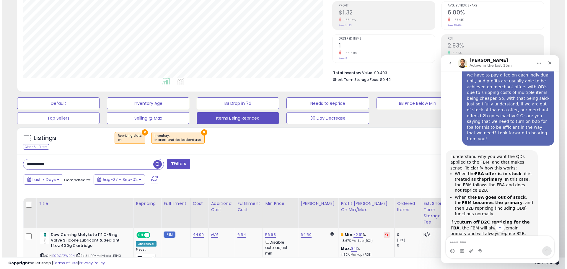
scroll to position [1102, 0]
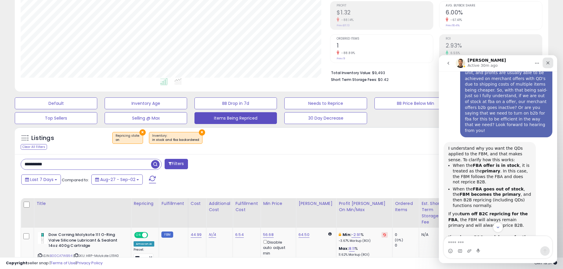
drag, startPoint x: 547, startPoint y: 66, endPoint x: 985, endPoint y: 122, distance: 441.6
click at [547, 66] on div "Close" at bounding box center [547, 63] width 11 height 11
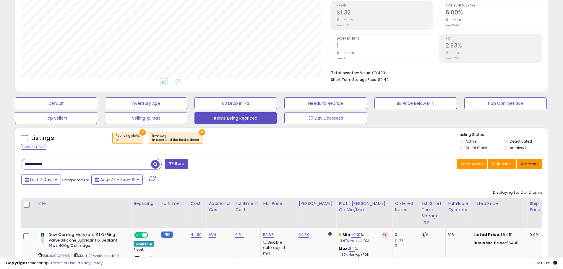
click at [523, 161] on button "Actions" at bounding box center [529, 164] width 25 height 10
drag, startPoint x: 92, startPoint y: 163, endPoint x: 0, endPoint y: 155, distance: 92.0
click at [0, 155] on div "**********" at bounding box center [281, 144] width 563 height 426
type input "**********"
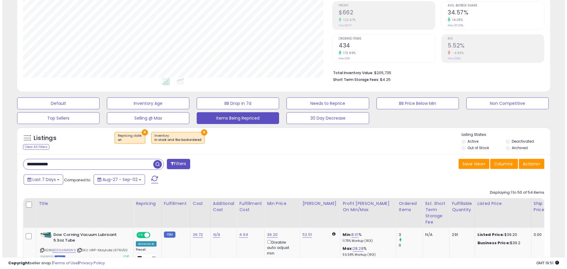
scroll to position [121, 309]
click at [529, 166] on button "Actions" at bounding box center [529, 164] width 25 height 10
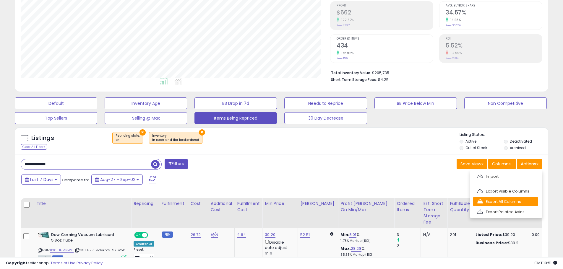
click at [494, 197] on link "Export All Columns" at bounding box center [505, 201] width 65 height 9
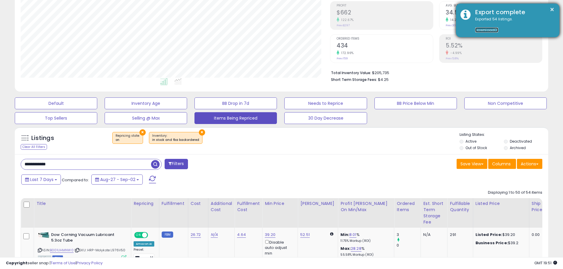
click at [482, 29] on link "Download" at bounding box center [486, 29] width 23 height 5
click at [495, 23] on div "Exported 54 listings. Download" at bounding box center [513, 25] width 84 height 17
click at [483, 27] on div "Exported 54 listings. Download" at bounding box center [513, 25] width 84 height 17
click at [485, 27] on link "Download" at bounding box center [486, 29] width 23 height 5
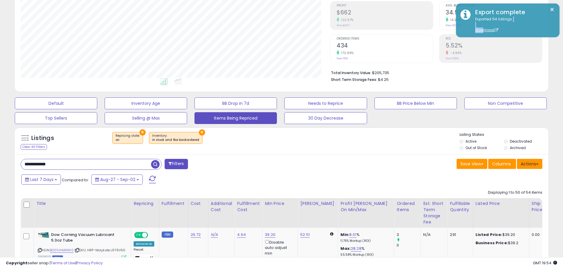
click at [532, 161] on button "Actions" at bounding box center [529, 164] width 25 height 10
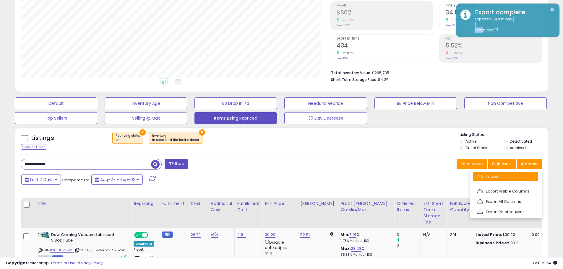
click at [495, 179] on link "Import" at bounding box center [505, 176] width 65 height 9
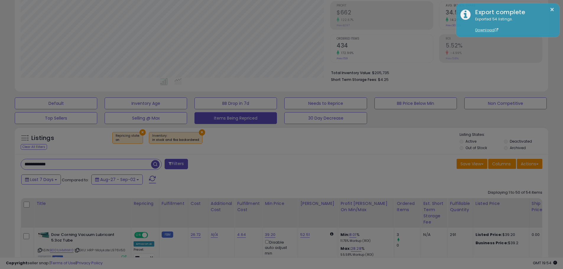
scroll to position [121, 312]
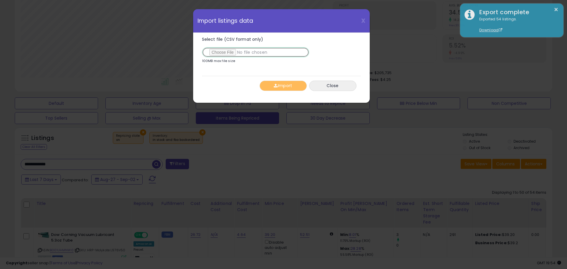
click at [219, 51] on input "Select file (CSV format only)" at bounding box center [255, 52] width 107 height 10
type input "**********"
click at [279, 87] on button "Import" at bounding box center [283, 86] width 47 height 10
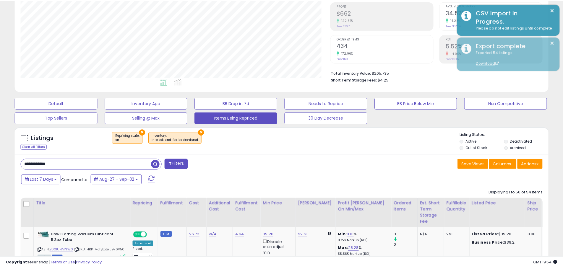
scroll to position [295320, 295131]
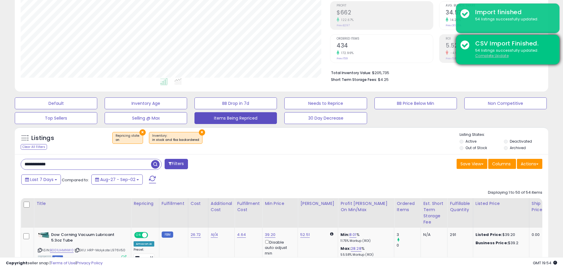
click at [497, 55] on u "Complete Update" at bounding box center [491, 55] width 33 height 5
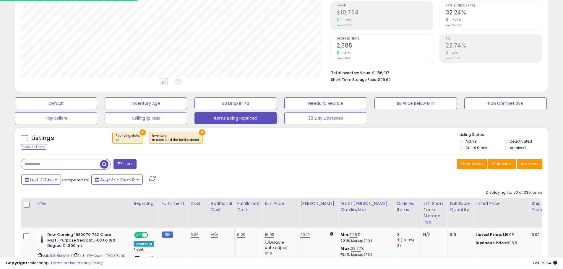
scroll to position [121, 309]
click at [57, 165] on input "text" at bounding box center [60, 164] width 79 height 10
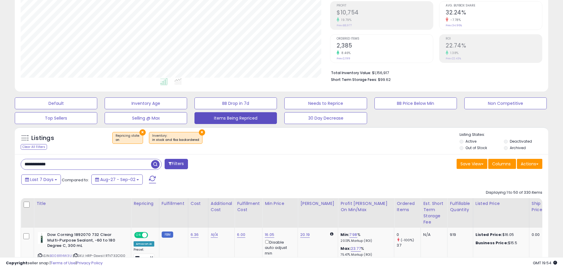
type input "**********"
click at [0, 0] on div "Retrieving listings data.." at bounding box center [0, 0] width 0 height 0
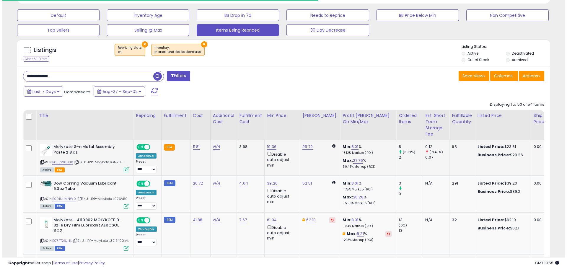
scroll to position [177, 0]
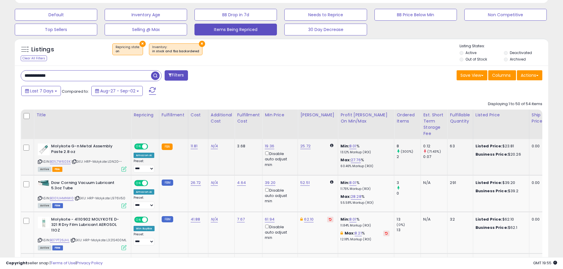
click at [123, 169] on icon at bounding box center [123, 169] width 5 height 5
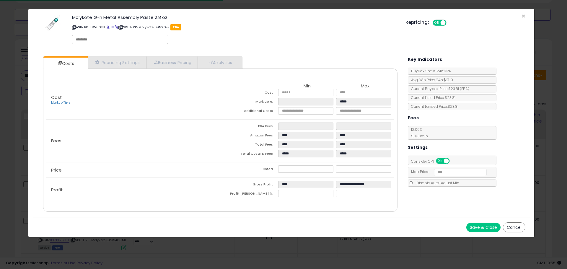
drag, startPoint x: 517, startPoint y: 231, endPoint x: 500, endPoint y: 229, distance: 17.6
click at [517, 230] on button "Cancel" at bounding box center [514, 227] width 22 height 10
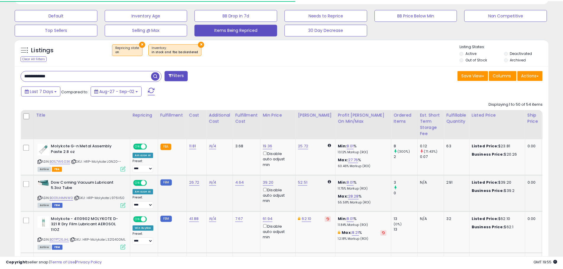
scroll to position [121, 309]
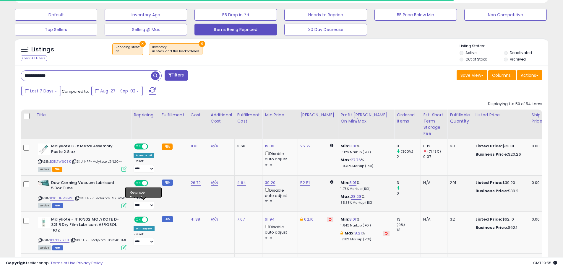
click at [124, 206] on icon at bounding box center [123, 205] width 5 height 5
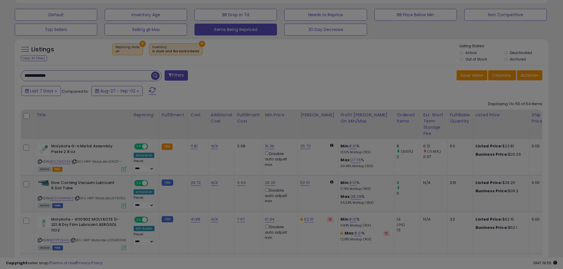
scroll to position [121, 312]
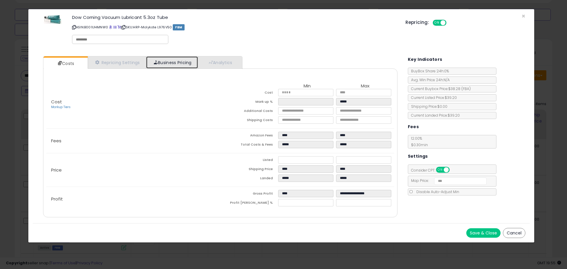
click at [174, 63] on link "Business Pricing" at bounding box center [172, 62] width 52 height 12
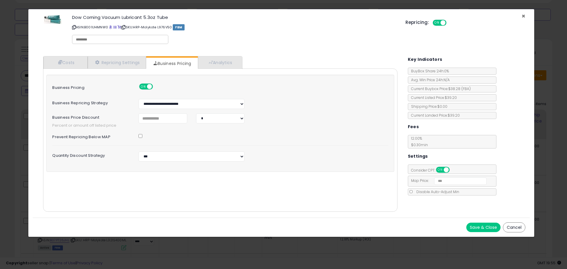
click at [523, 17] on span "×" at bounding box center [524, 16] width 4 height 9
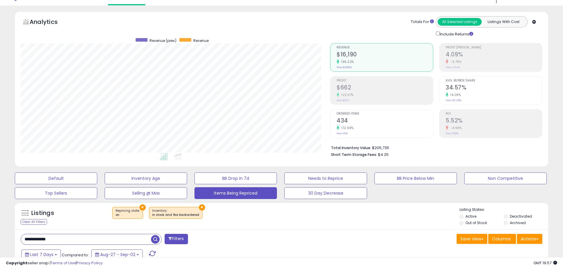
scroll to position [0, 0]
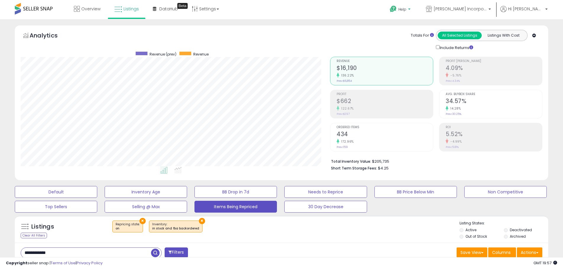
click at [406, 10] on span "Help" at bounding box center [402, 9] width 8 height 5
click at [425, 34] on p "Contact Support" at bounding box center [408, 32] width 35 height 6
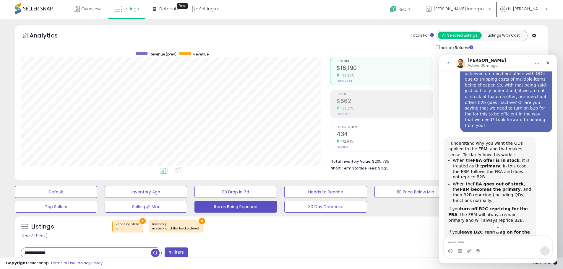
scroll to position [1132, 0]
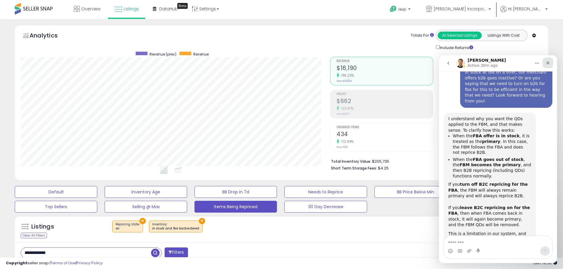
click at [548, 62] on icon "Close" at bounding box center [547, 62] width 3 height 3
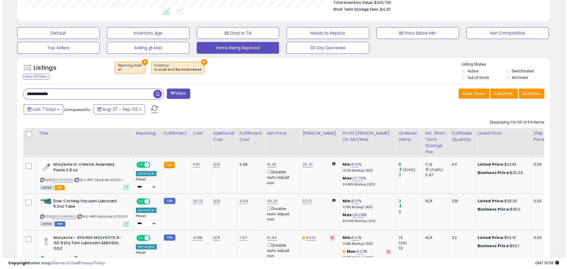
scroll to position [177, 0]
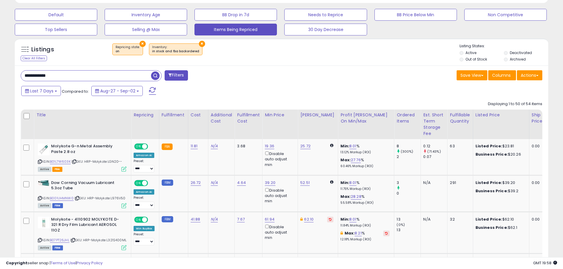
click at [171, 73] on span at bounding box center [169, 75] width 3 height 4
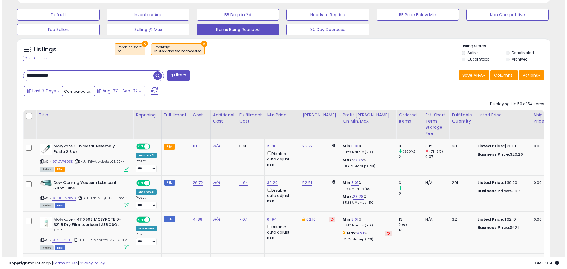
scroll to position [121, 312]
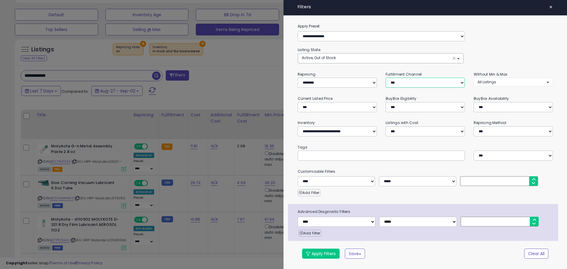
click at [413, 82] on select "*** *** *** ***" at bounding box center [425, 83] width 79 height 10
select select "***"
click at [386, 78] on select "*** *** *** ***" at bounding box center [425, 83] width 79 height 10
click at [314, 257] on button "Apply Filters" at bounding box center [321, 254] width 38 height 10
click at [319, 257] on button "Apply Filters" at bounding box center [321, 254] width 38 height 10
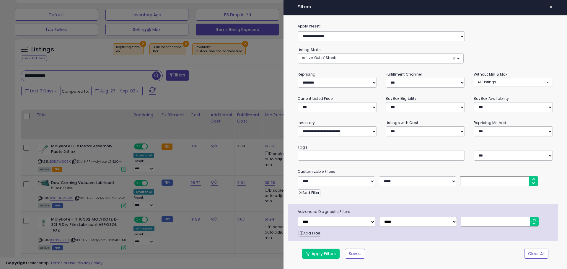
click at [0, 0] on div "Retrieving listings data.." at bounding box center [0, 0] width 0 height 0
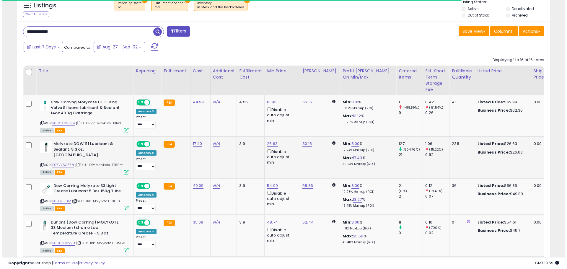
scroll to position [121, 309]
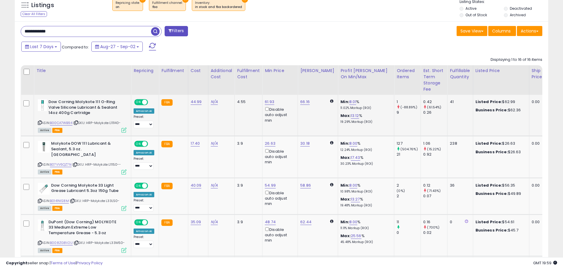
click at [124, 130] on icon at bounding box center [123, 130] width 5 height 5
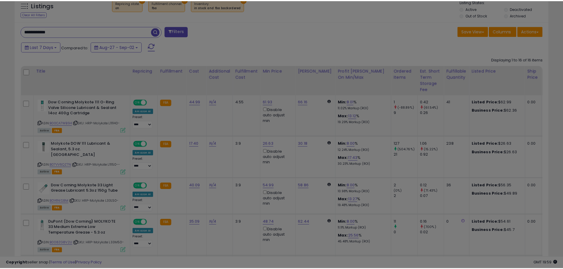
scroll to position [121, 312]
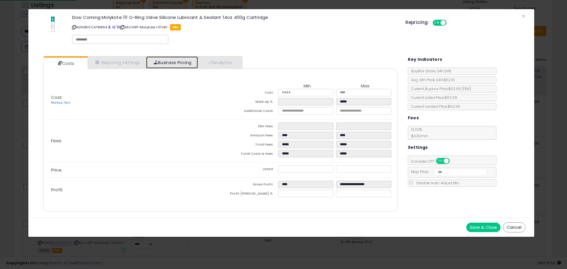
click at [182, 63] on link "Business Pricing" at bounding box center [172, 62] width 52 height 12
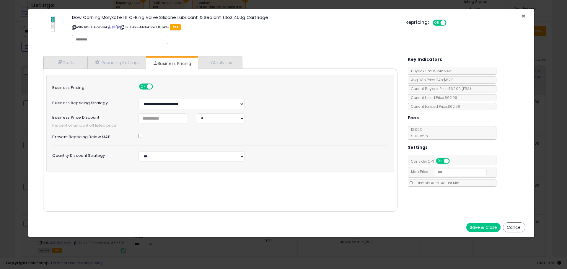
click at [523, 17] on span "×" at bounding box center [524, 16] width 4 height 9
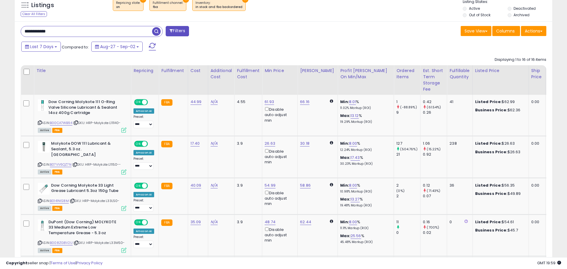
scroll to position [295320, 295131]
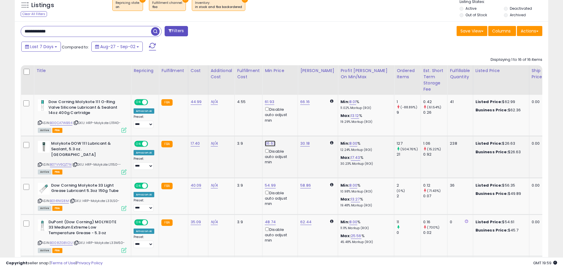
click at [269, 145] on link "26.63" at bounding box center [270, 144] width 11 height 6
click at [124, 170] on icon at bounding box center [123, 172] width 5 height 5
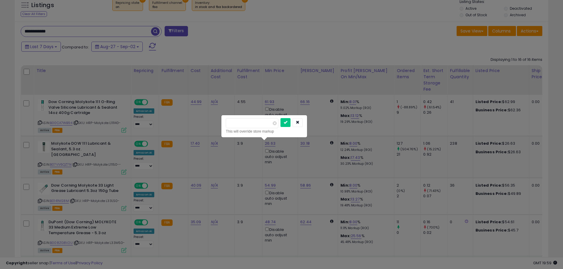
scroll to position [121, 312]
select select "*****"
select select "*******"
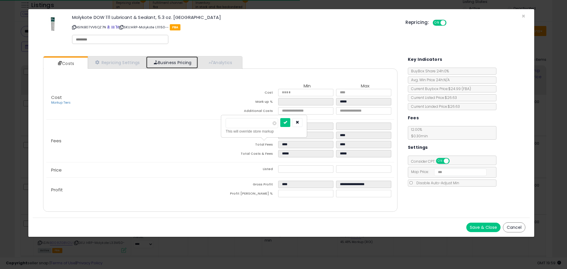
click at [154, 59] on link "Business Pricing" at bounding box center [172, 62] width 52 height 12
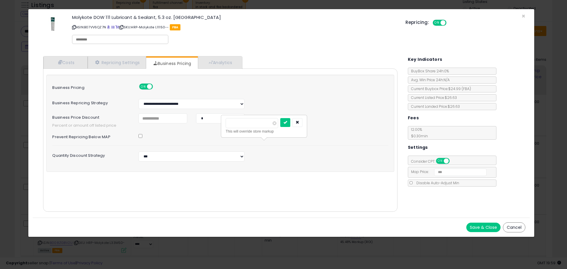
click at [362, 152] on div "Quantity Discount Strategy *** *****" at bounding box center [220, 157] width 345 height 10
click at [303, 124] on button "button" at bounding box center [297, 122] width 10 height 9
click at [522, 16] on span "×" at bounding box center [524, 16] width 4 height 9
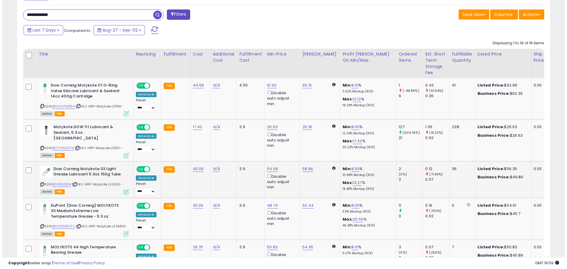
scroll to position [251, 0]
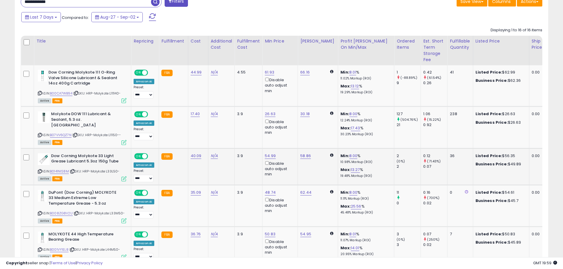
click at [123, 176] on icon at bounding box center [123, 178] width 5 height 5
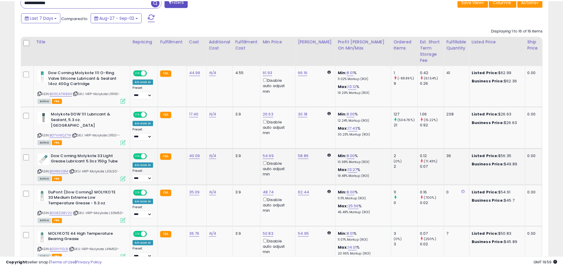
scroll to position [121, 312]
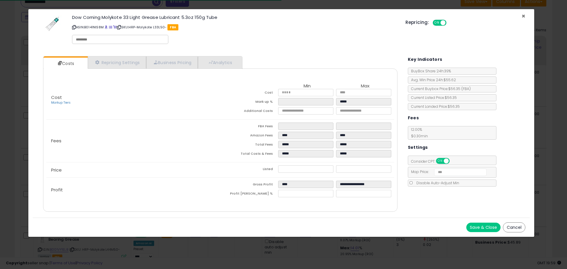
click at [522, 16] on span "×" at bounding box center [524, 16] width 4 height 9
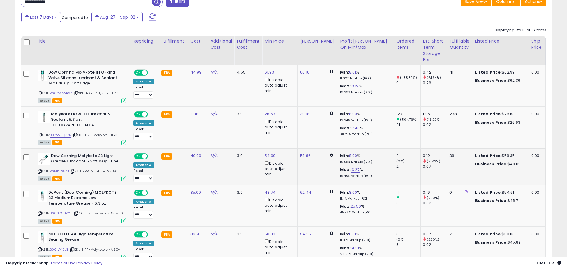
scroll to position [295320, 295131]
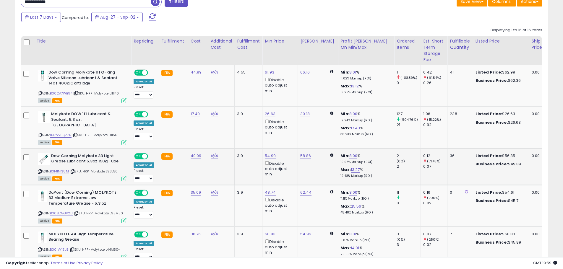
click at [123, 176] on icon at bounding box center [123, 178] width 5 height 5
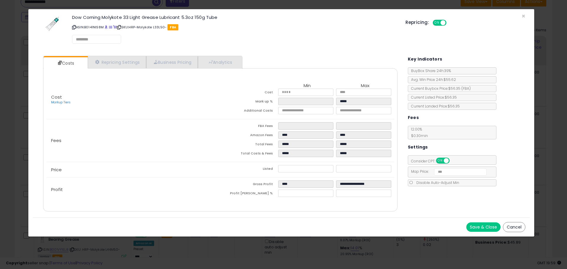
select select "*********"
click at [447, 173] on input "number" at bounding box center [460, 172] width 53 height 7
type input "*****"
click at [105, 62] on link "Repricing Settings" at bounding box center [117, 62] width 58 height 12
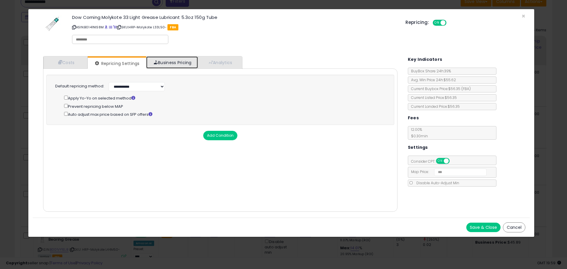
click at [173, 56] on link "Business Pricing" at bounding box center [172, 62] width 52 height 12
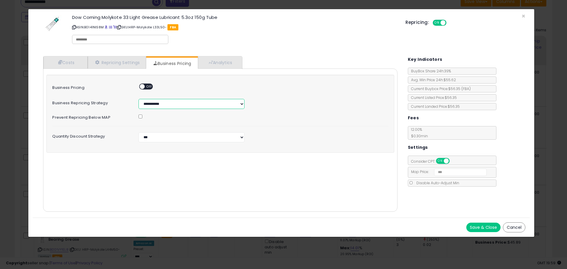
click at [148, 107] on select "**********" at bounding box center [192, 104] width 106 height 10
click at [146, 88] on span "OFF" at bounding box center [149, 86] width 9 height 5
click at [149, 103] on select "**********" at bounding box center [192, 104] width 106 height 10
select select "*****"
click at [139, 99] on select "**********" at bounding box center [192, 104] width 106 height 10
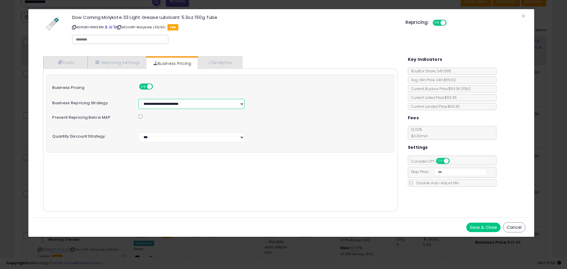
select select "***"
click at [145, 120] on input "number" at bounding box center [163, 118] width 49 height 10
type input "*"
click at [229, 118] on select "* *" at bounding box center [220, 118] width 49 height 10
select select "*******"
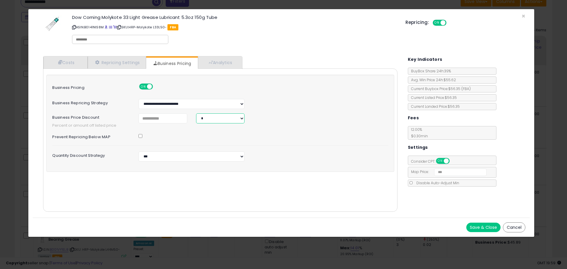
click at [196, 113] on select "* *" at bounding box center [220, 118] width 49 height 10
click at [486, 226] on button "Save & Close" at bounding box center [484, 227] width 34 height 9
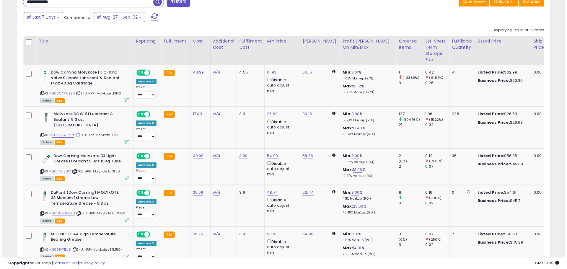
scroll to position [295320, 295131]
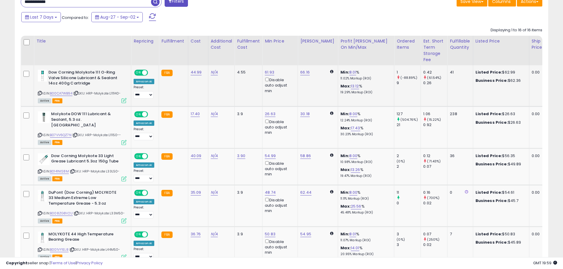
click at [123, 102] on icon at bounding box center [123, 100] width 5 height 5
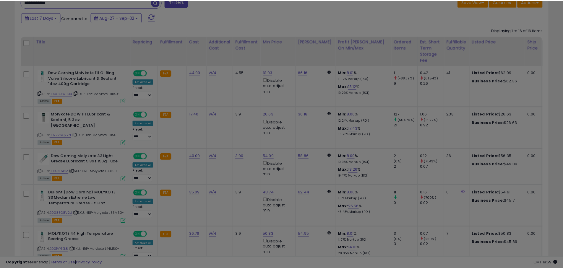
scroll to position [121, 312]
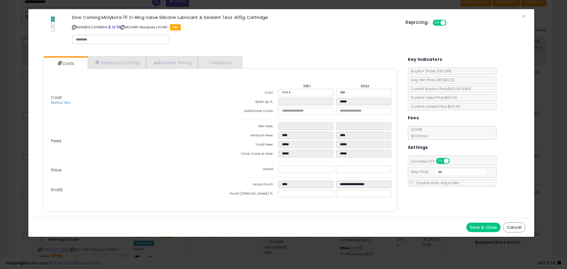
click at [111, 55] on div "Costs Repricing Settings Business Pricing Analytics Cost" at bounding box center [220, 135] width 366 height 166
click at [113, 60] on link "Repricing Settings" at bounding box center [117, 62] width 58 height 12
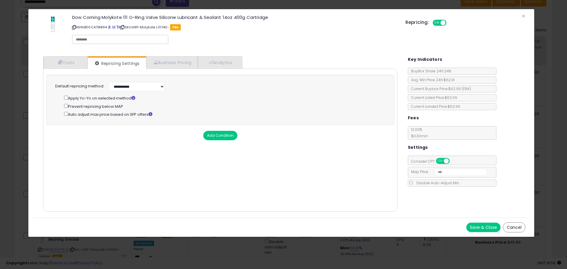
click at [66, 108] on div "Prevent repricing below MAP" at bounding box center [224, 106] width 321 height 7
click at [176, 65] on link "Business Pricing" at bounding box center [172, 62] width 52 height 12
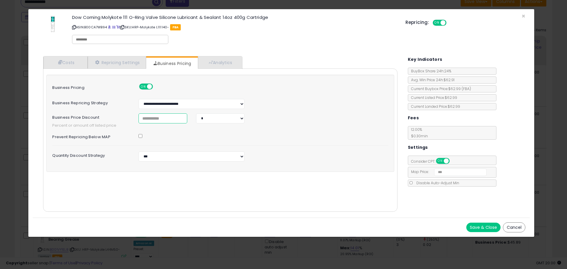
drag, startPoint x: 164, startPoint y: 116, endPoint x: 108, endPoint y: 114, distance: 56.7
click at [108, 115] on div "Business Price Discount * * *" at bounding box center [220, 118] width 345 height 10
type input "***"
click at [226, 118] on select "* *" at bounding box center [220, 118] width 49 height 10
select select "******"
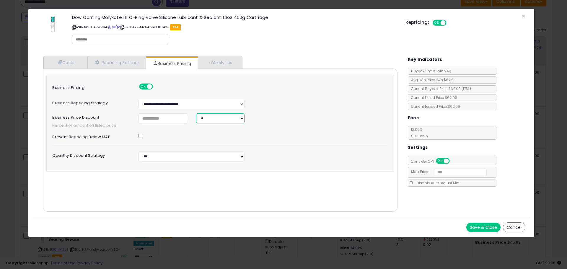
click at [196, 113] on select "* *" at bounding box center [220, 118] width 49 height 10
click at [319, 163] on div "**********" at bounding box center [220, 123] width 348 height 97
click at [486, 223] on button "Save & Close" at bounding box center [484, 227] width 34 height 9
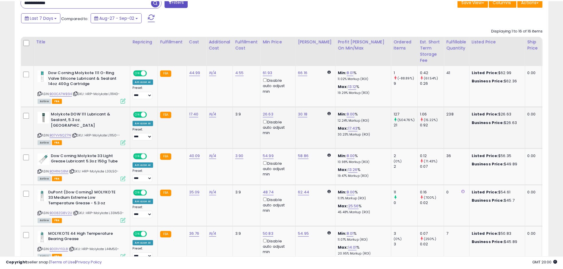
scroll to position [121, 309]
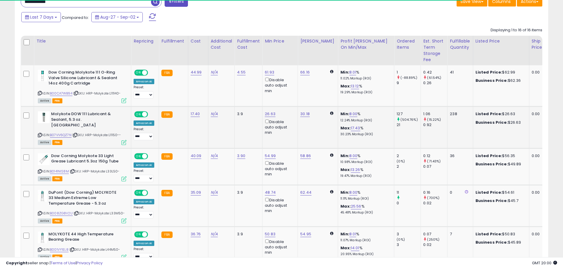
click at [123, 140] on icon at bounding box center [123, 142] width 5 height 5
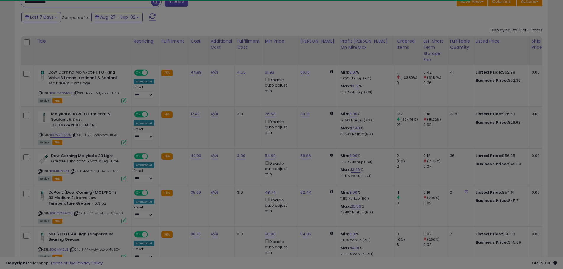
scroll to position [121, 312]
select select "*****"
select select "*******"
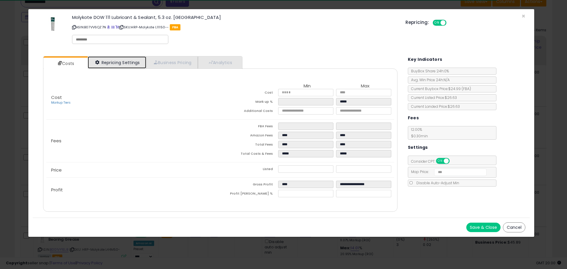
click at [122, 64] on link "Repricing Settings" at bounding box center [117, 62] width 58 height 12
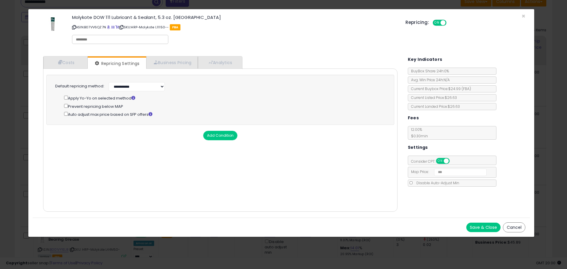
click at [65, 108] on div "Prevent repricing below MAP" at bounding box center [224, 106] width 321 height 7
click at [173, 56] on div "Costs Repricing Settings Business Pricing Analytics Cost" at bounding box center [220, 135] width 366 height 166
click at [175, 61] on link "Business Pricing" at bounding box center [172, 62] width 52 height 12
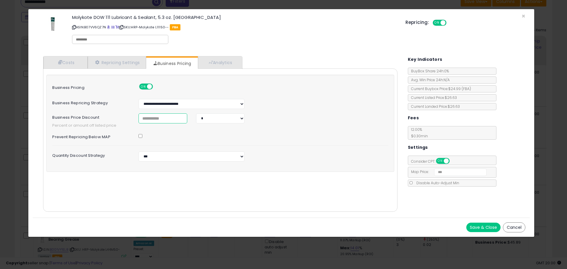
drag, startPoint x: 153, startPoint y: 118, endPoint x: 113, endPoint y: 113, distance: 39.8
click at [113, 114] on div "Business Price Discount * * *" at bounding box center [220, 118] width 345 height 10
type input "***"
drag, startPoint x: 243, startPoint y: 118, endPoint x: 237, endPoint y: 122, distance: 7.2
click at [243, 118] on select "* *" at bounding box center [220, 118] width 49 height 10
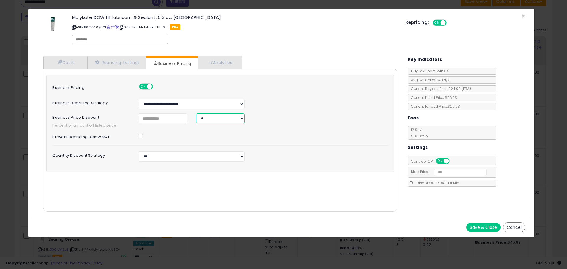
select select "******"
click at [196, 113] on select "* *" at bounding box center [220, 118] width 49 height 10
click at [472, 226] on button "Save & Close" at bounding box center [484, 227] width 34 height 9
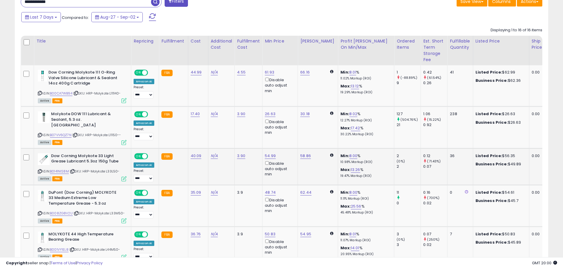
scroll to position [121, 309]
click at [124, 176] on icon at bounding box center [123, 178] width 5 height 5
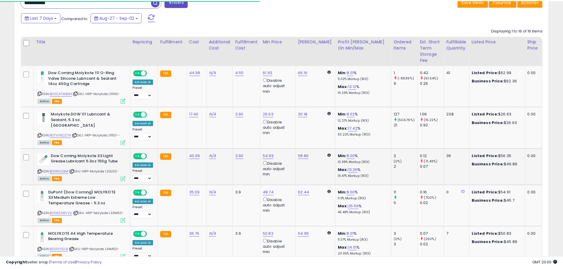
scroll to position [121, 312]
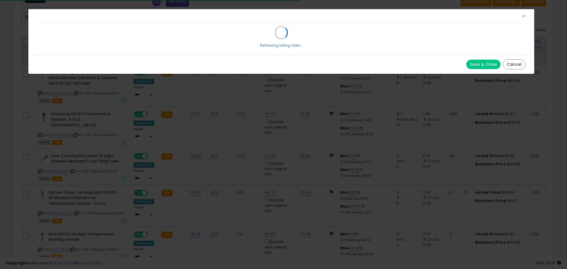
select select "*****"
select select "*******"
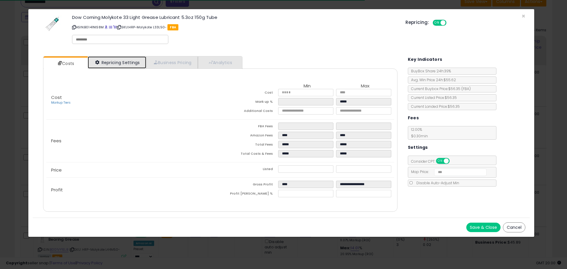
click at [123, 61] on link "Repricing Settings" at bounding box center [117, 62] width 58 height 12
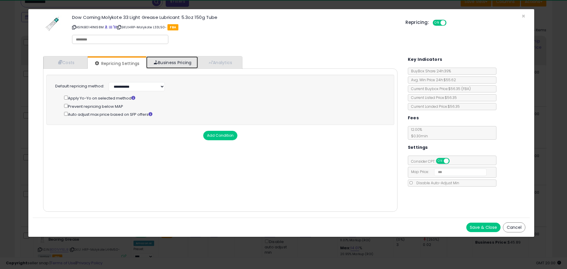
click at [166, 64] on link "Business Pricing" at bounding box center [172, 62] width 52 height 12
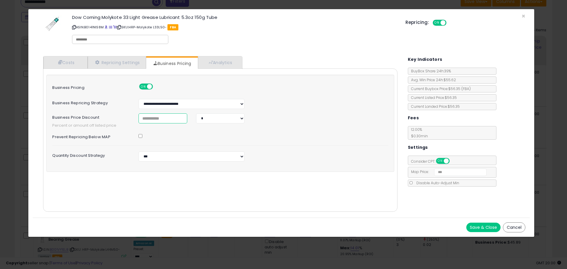
drag, startPoint x: 159, startPoint y: 119, endPoint x: 107, endPoint y: 114, distance: 52.6
click at [107, 114] on div "Business Price Discount * * *" at bounding box center [220, 118] width 345 height 10
type input "***"
click at [220, 115] on select "* *" at bounding box center [220, 118] width 49 height 10
select select "******"
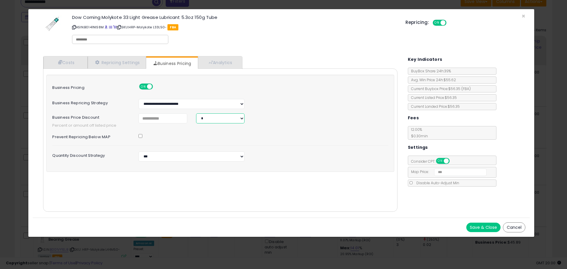
click at [196, 113] on select "* *" at bounding box center [220, 118] width 49 height 10
click at [314, 153] on div "Quantity Discount Strategy *** *****" at bounding box center [220, 157] width 345 height 10
click at [492, 227] on button "Save & Close" at bounding box center [484, 227] width 34 height 9
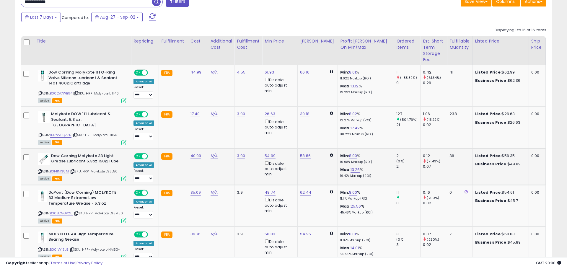
scroll to position [295320, 295131]
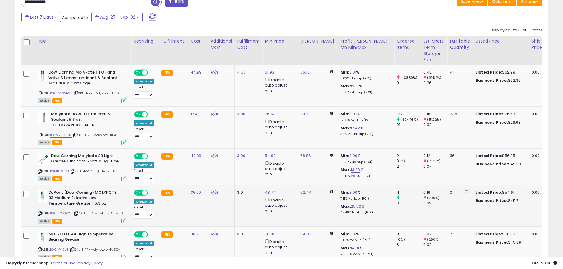
click at [124, 218] on icon at bounding box center [123, 220] width 5 height 5
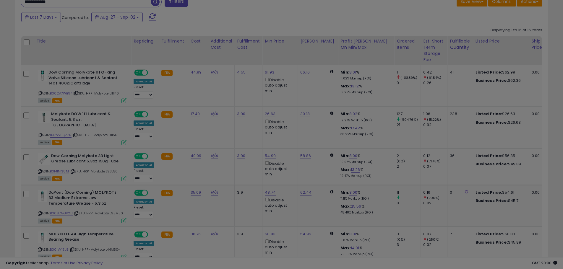
scroll to position [121, 312]
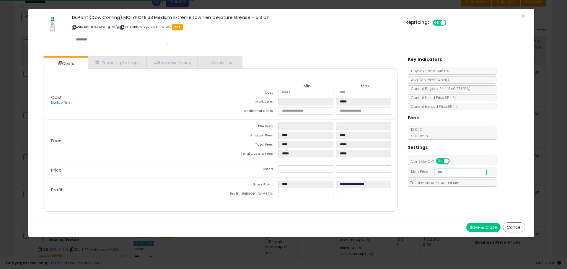
click at [449, 175] on input "number" at bounding box center [460, 172] width 53 height 7
type input "*****"
click at [111, 63] on link "Repricing Settings" at bounding box center [117, 62] width 58 height 12
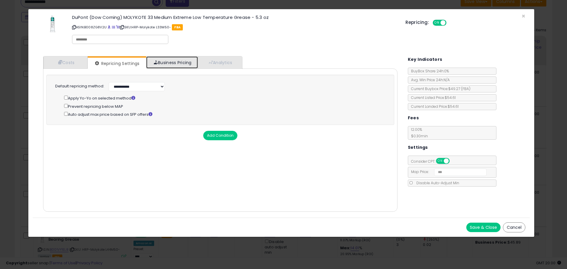
click at [164, 58] on link "Business Pricing" at bounding box center [172, 62] width 52 height 12
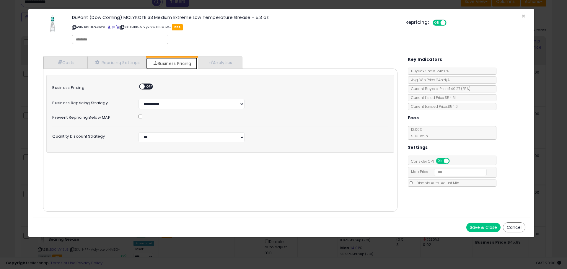
click at [143, 85] on span at bounding box center [142, 86] width 5 height 5
click at [155, 108] on select "**********" at bounding box center [192, 104] width 106 height 10
select select "*****"
click at [139, 99] on select "**********" at bounding box center [192, 104] width 106 height 10
select select "***"
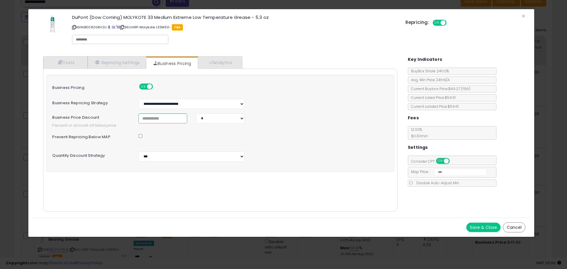
click at [147, 118] on input "number" at bounding box center [163, 118] width 49 height 10
type input "***"
click at [498, 230] on button "Save & Close" at bounding box center [484, 227] width 34 height 9
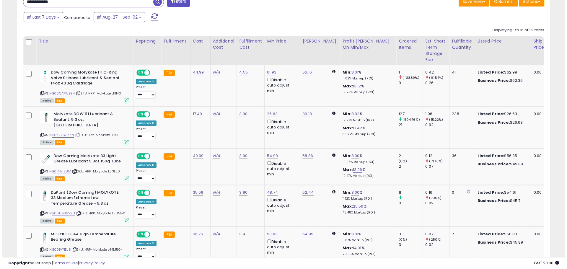
scroll to position [295320, 295131]
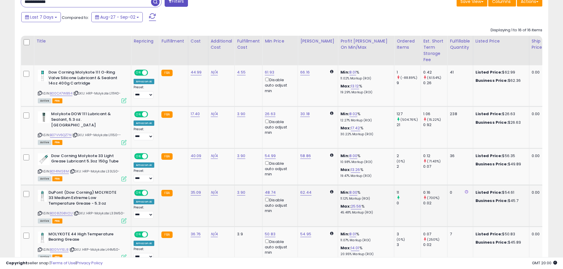
click at [124, 218] on icon at bounding box center [123, 220] width 5 height 5
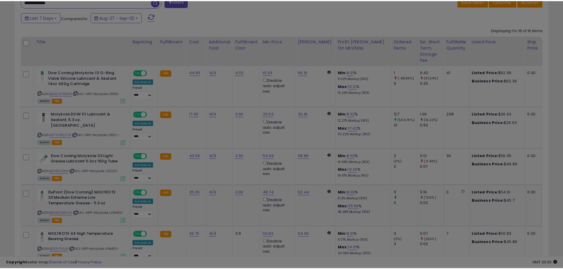
scroll to position [121, 312]
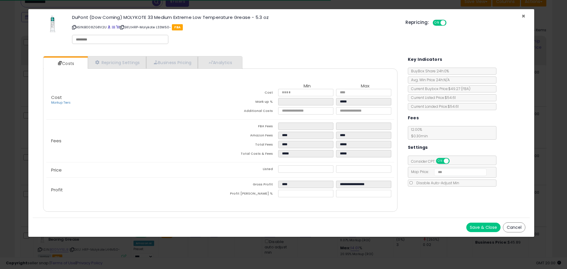
click at [522, 15] on span "×" at bounding box center [524, 16] width 4 height 9
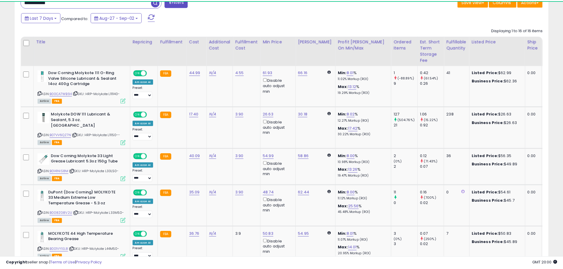
scroll to position [295320, 295131]
